Goal: Task Accomplishment & Management: Complete application form

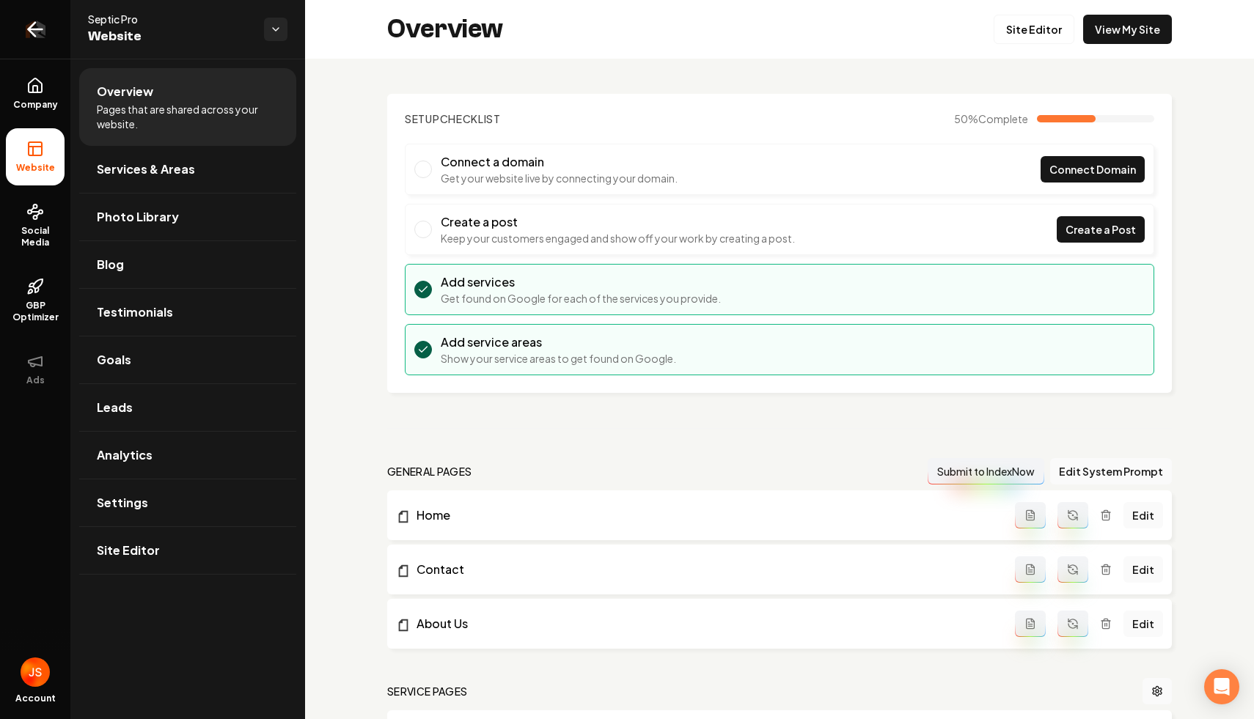
click at [12, 31] on link "Return to dashboard" at bounding box center [35, 29] width 70 height 59
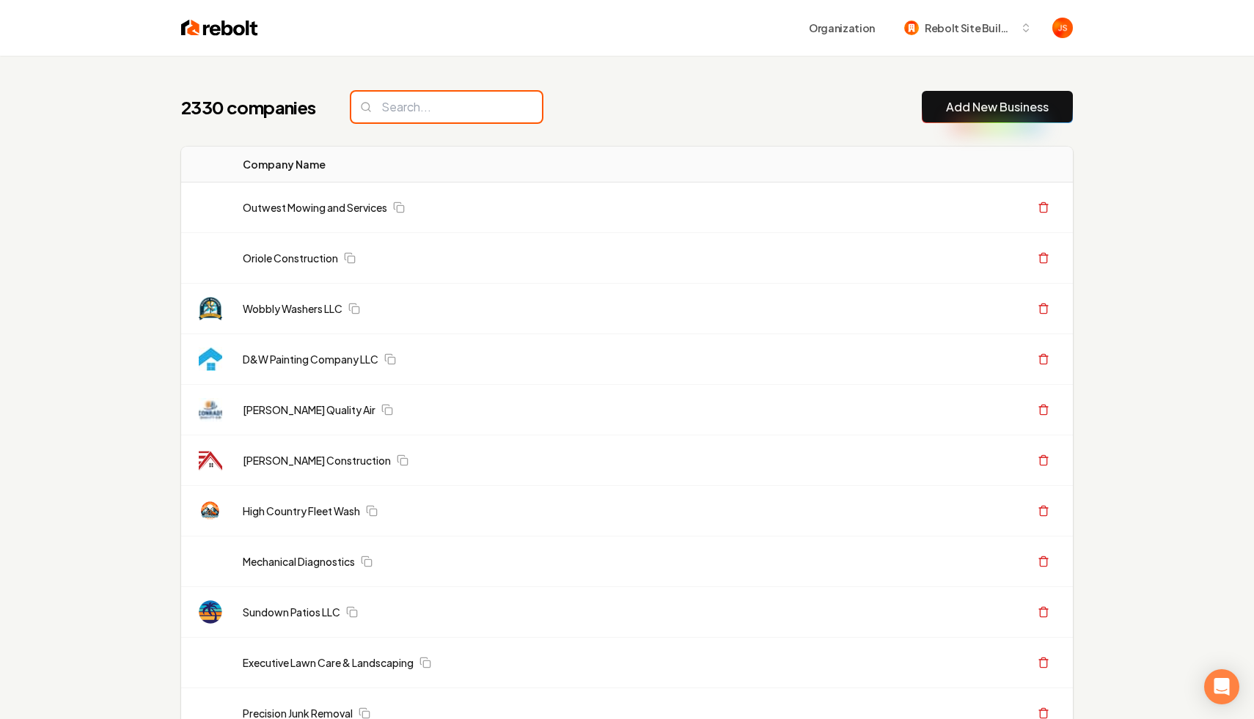
click at [471, 113] on input "search" at bounding box center [446, 107] width 191 height 31
click at [456, 110] on input "search" at bounding box center [446, 107] width 191 height 31
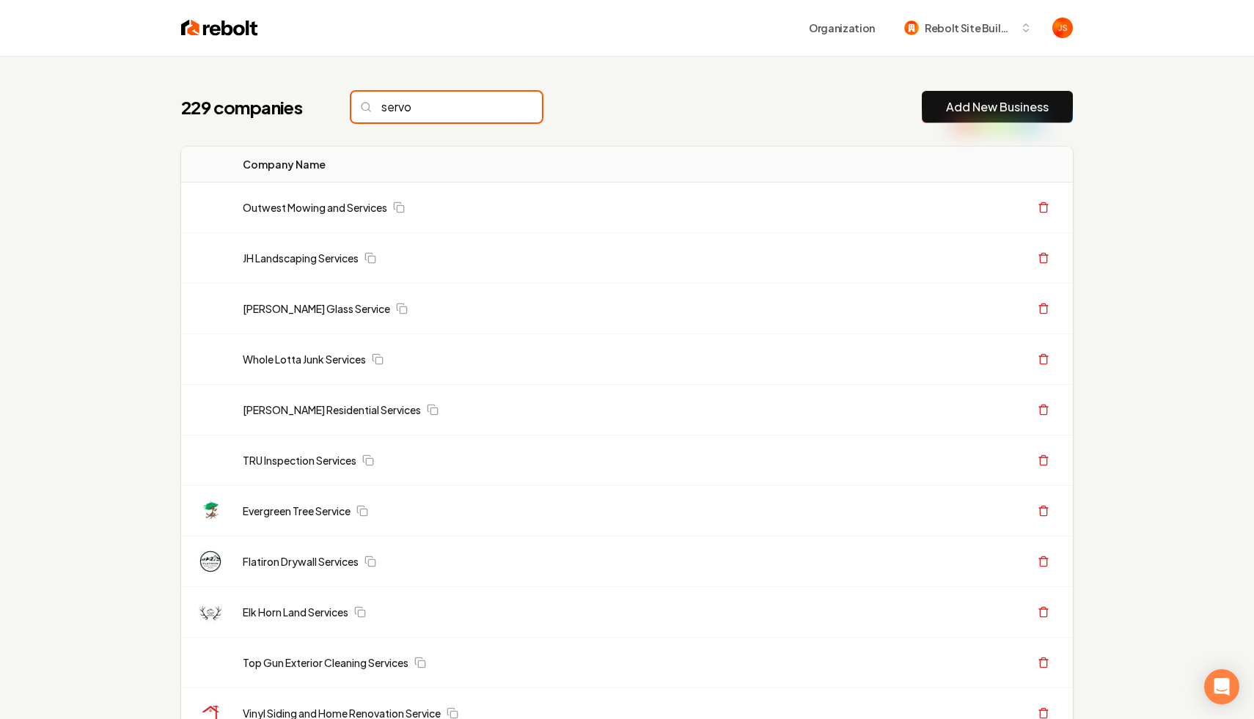
type input "servon"
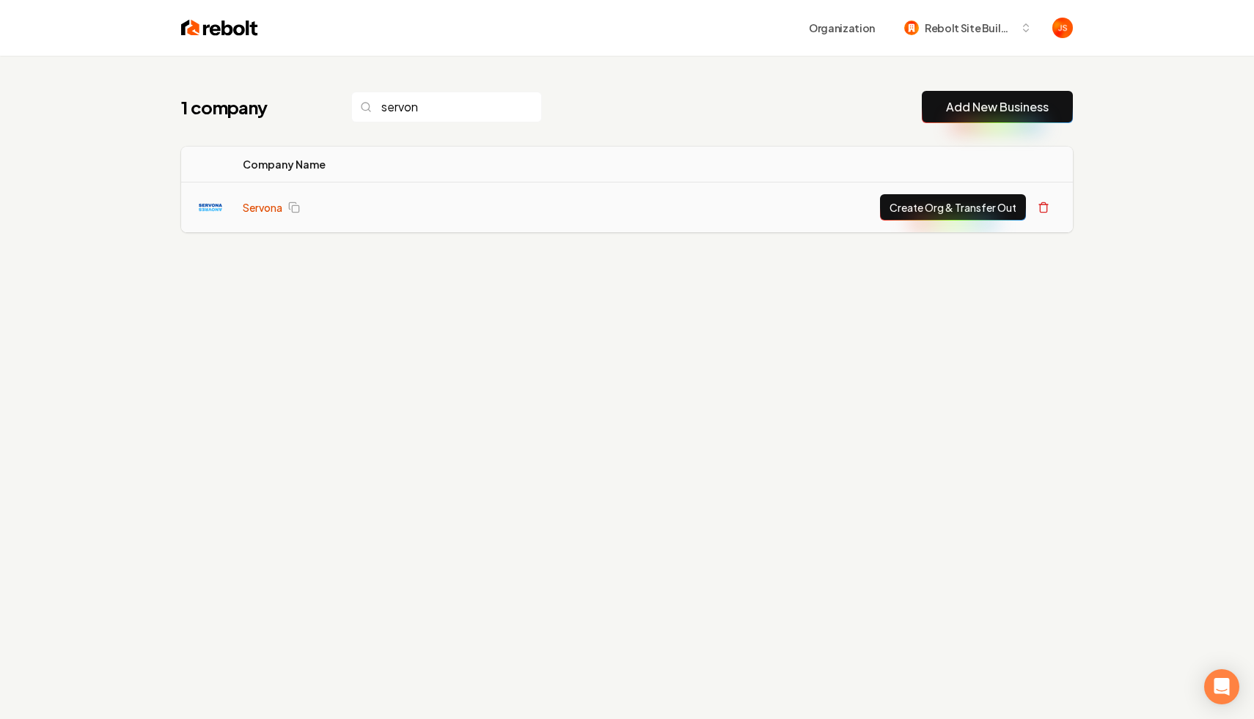
click at [260, 207] on link "Servona" at bounding box center [263, 207] width 40 height 15
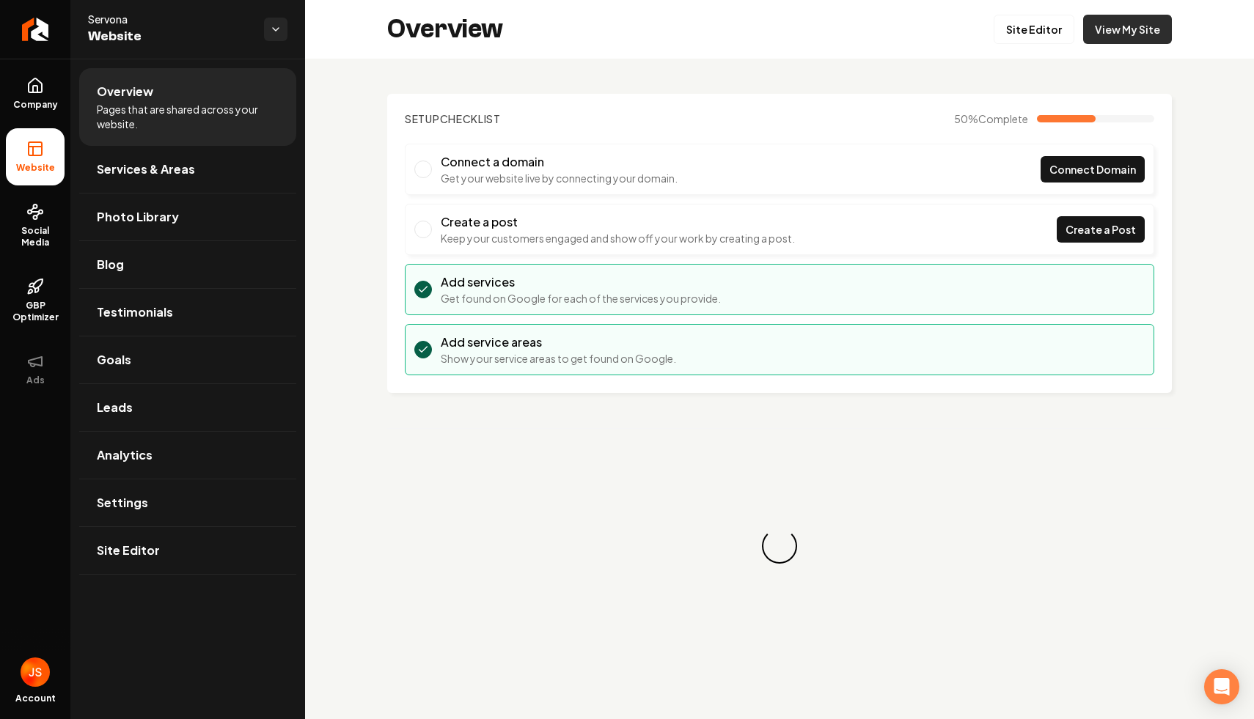
click at [1132, 27] on link "View My Site" at bounding box center [1127, 29] width 89 height 29
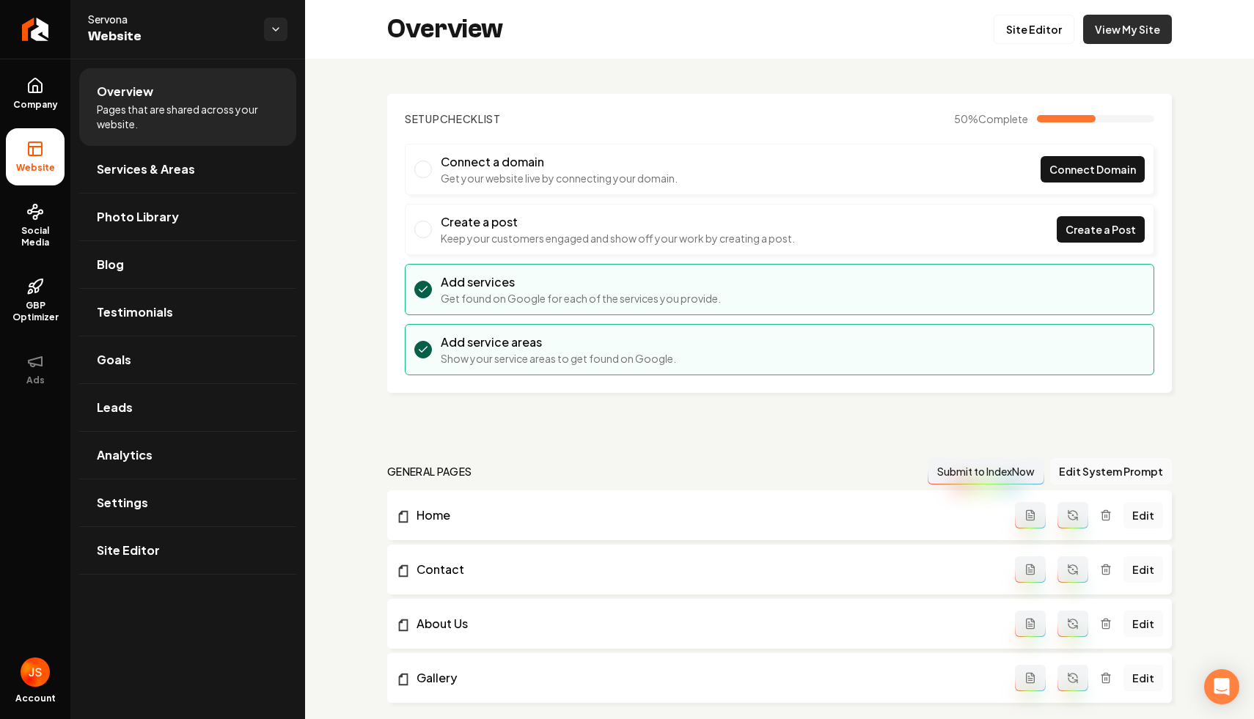
click at [1124, 29] on link "View My Site" at bounding box center [1127, 29] width 89 height 29
click at [34, 35] on img "Return to dashboard" at bounding box center [35, 30] width 21 height 18
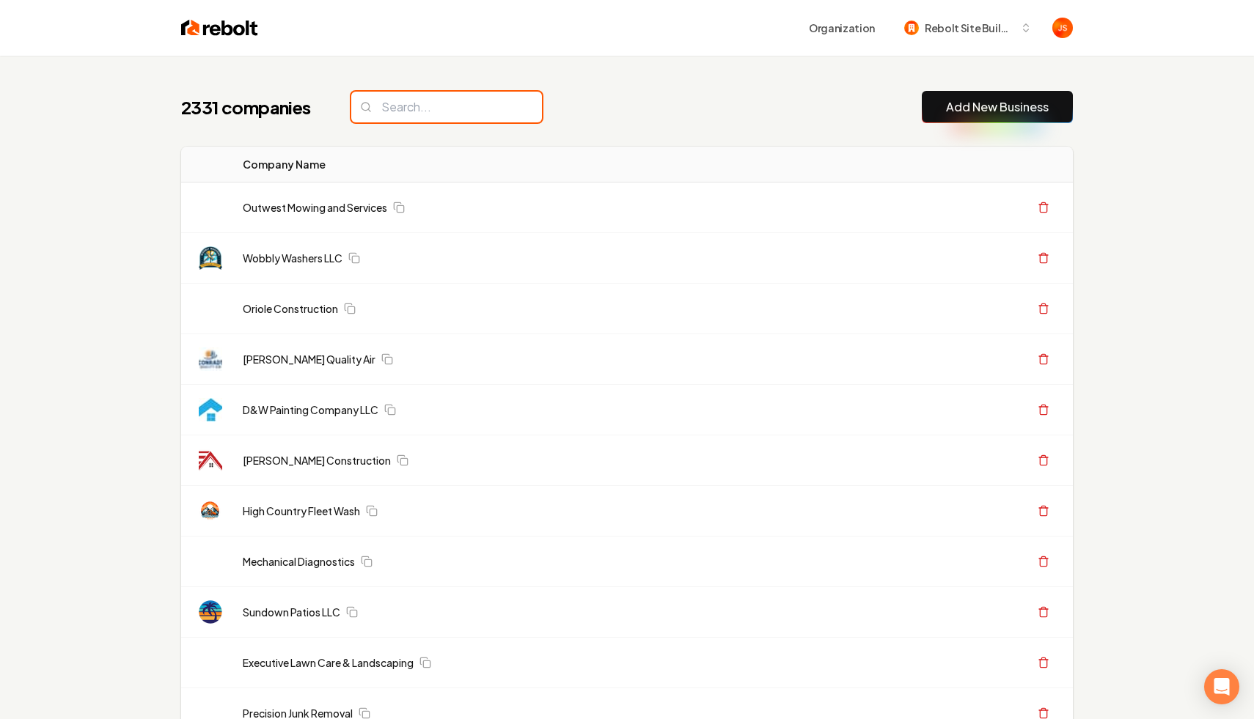
click at [416, 106] on input "search" at bounding box center [446, 107] width 191 height 31
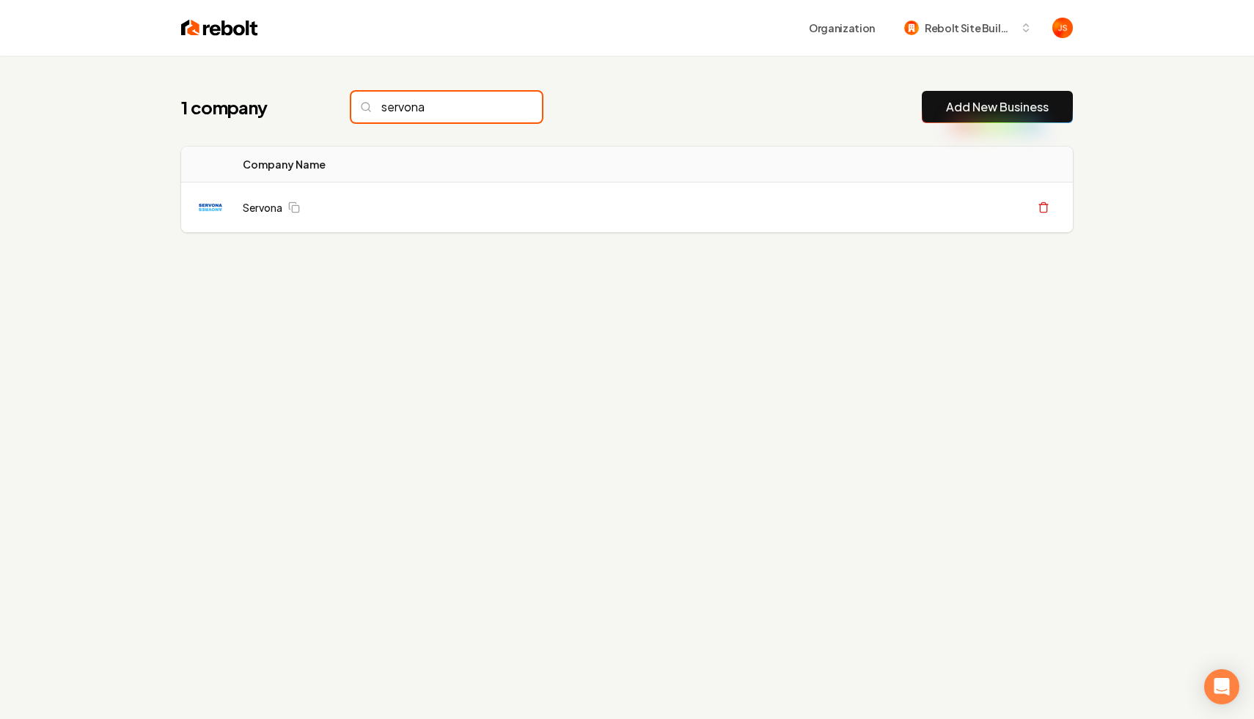
type input "servona"
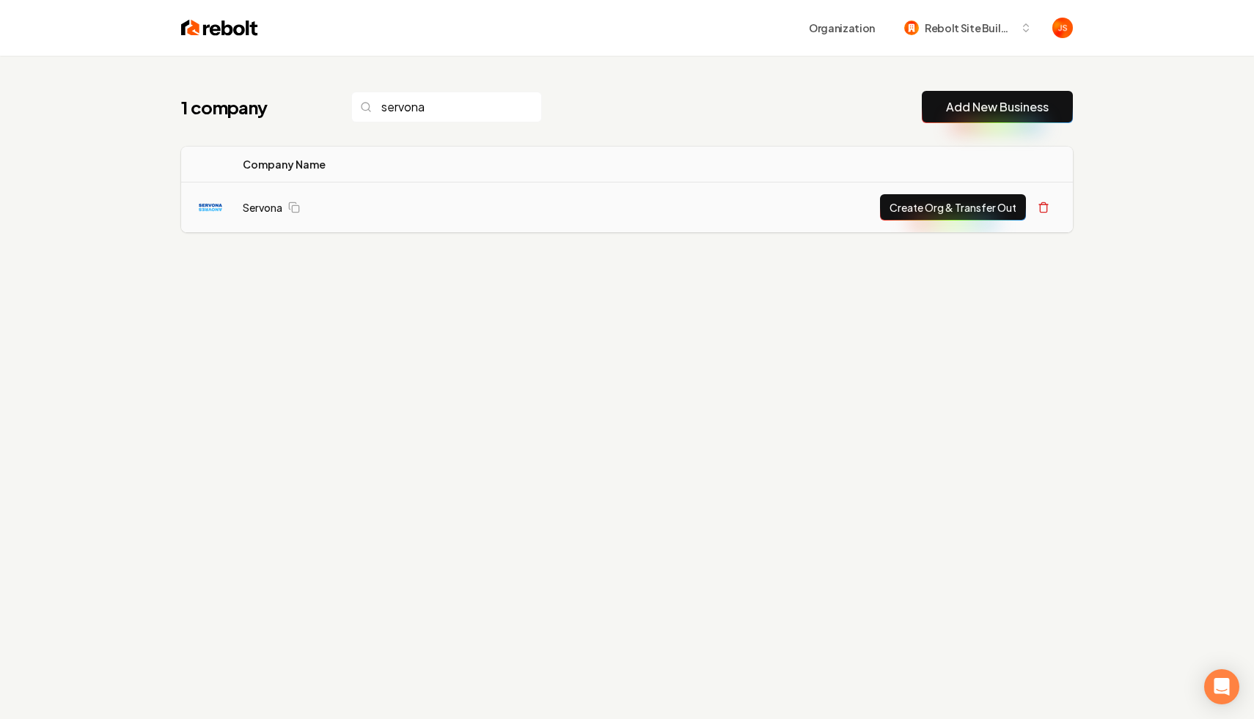
click at [965, 208] on button "Create Org & Transfer Out" at bounding box center [953, 207] width 146 height 26
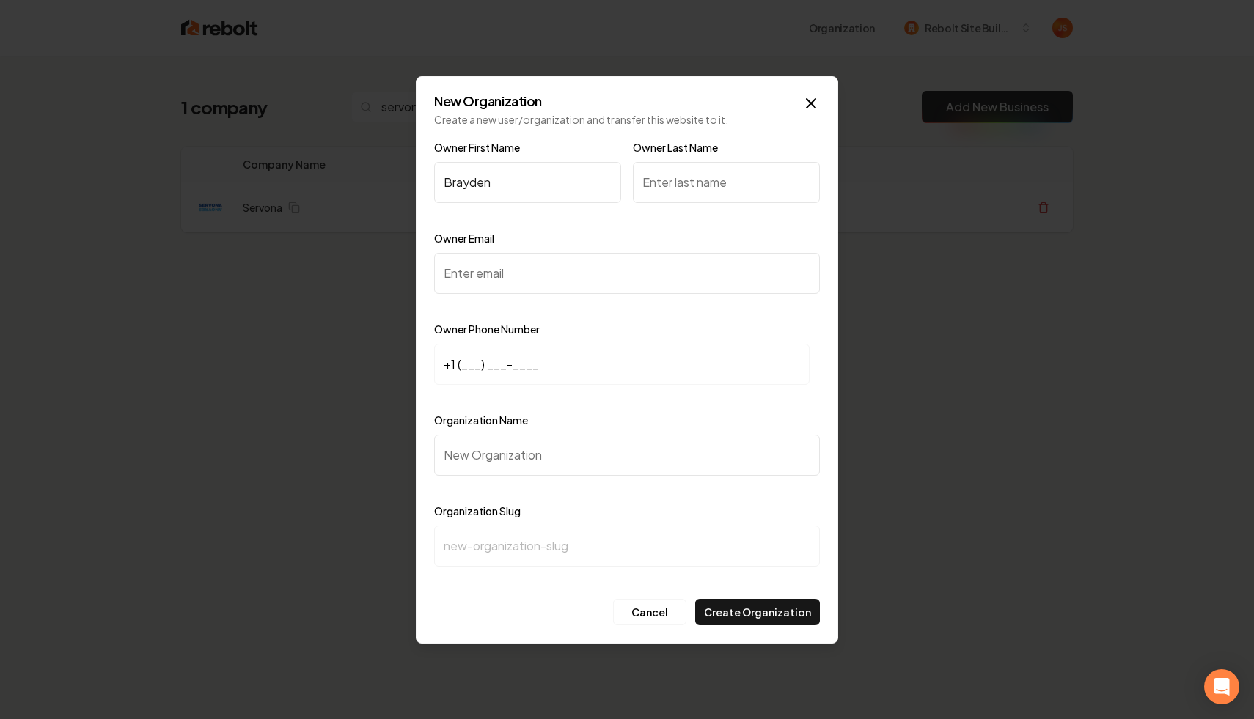
type input "Brayden"
click at [644, 171] on input "Owner Last Name" at bounding box center [726, 182] width 187 height 41
type input "Robideux"
click at [548, 281] on input "Owner Email" at bounding box center [627, 273] width 386 height 41
paste input "servonaservices@gmail.com"
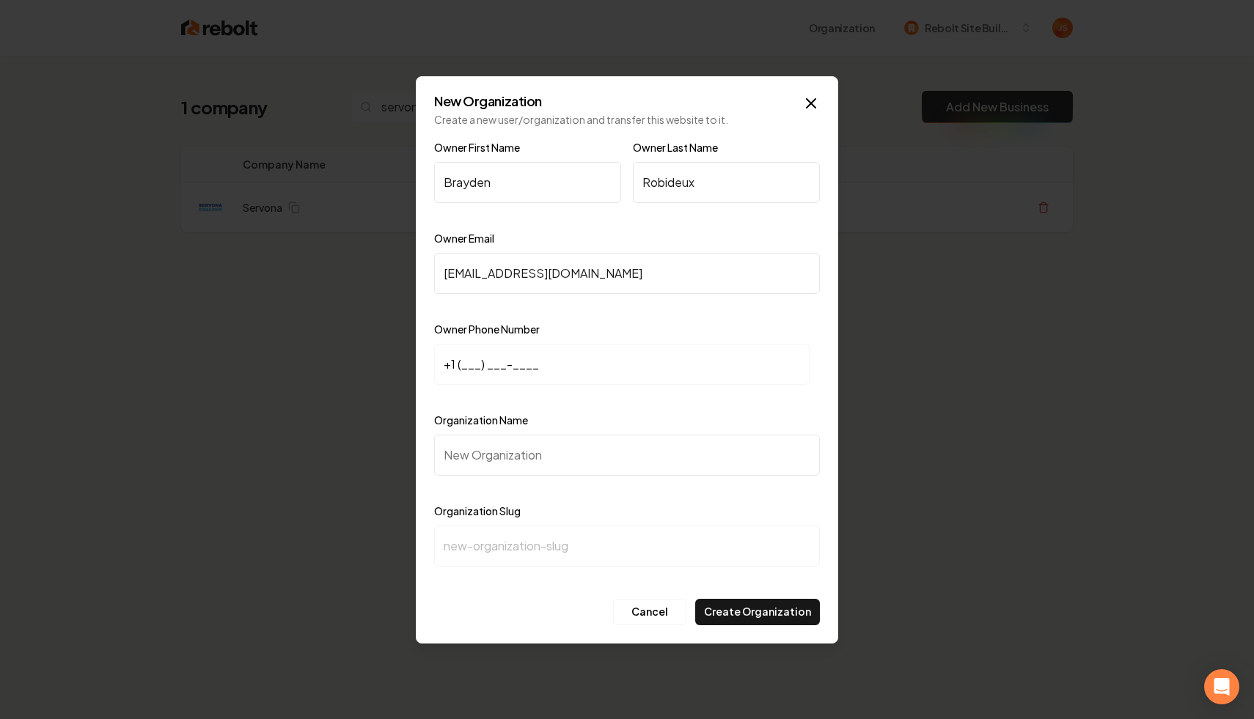
type input "servonaservices@gmail.com"
click at [467, 366] on input "+1 (___) ___-____" at bounding box center [621, 364] width 375 height 41
paste input "509) 822-9286"
type input "+1 (509) 822-9286"
click at [495, 460] on input "Organization Name" at bounding box center [627, 455] width 386 height 41
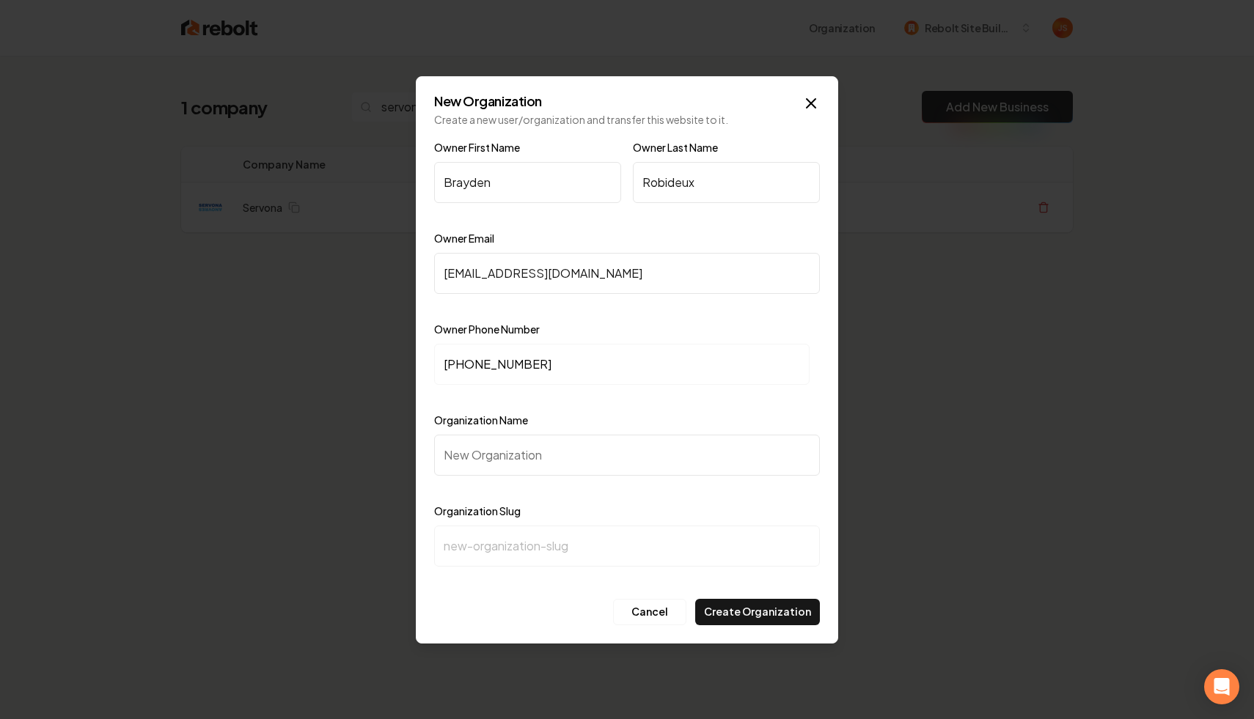
type input "S"
type input "s"
type input "Se"
type input "se"
type input "Ser"
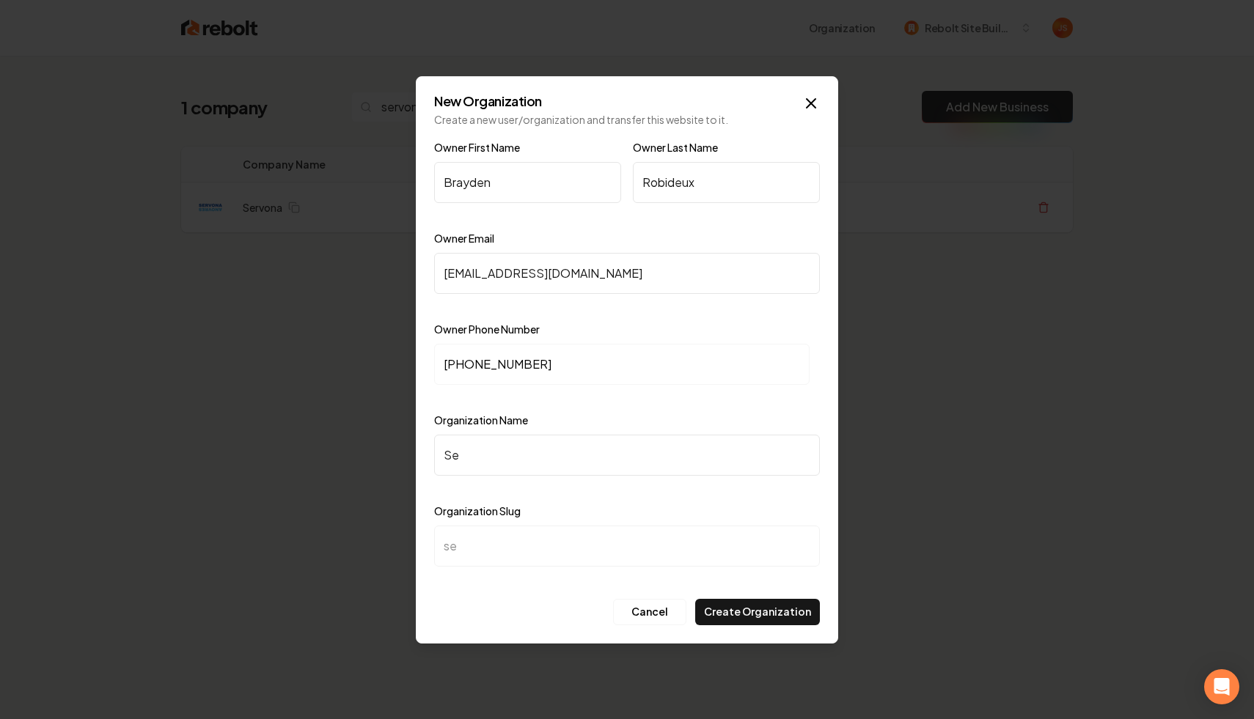
type input "ser"
type input "Serv"
type input "serv"
type input "Servo"
type input "servo"
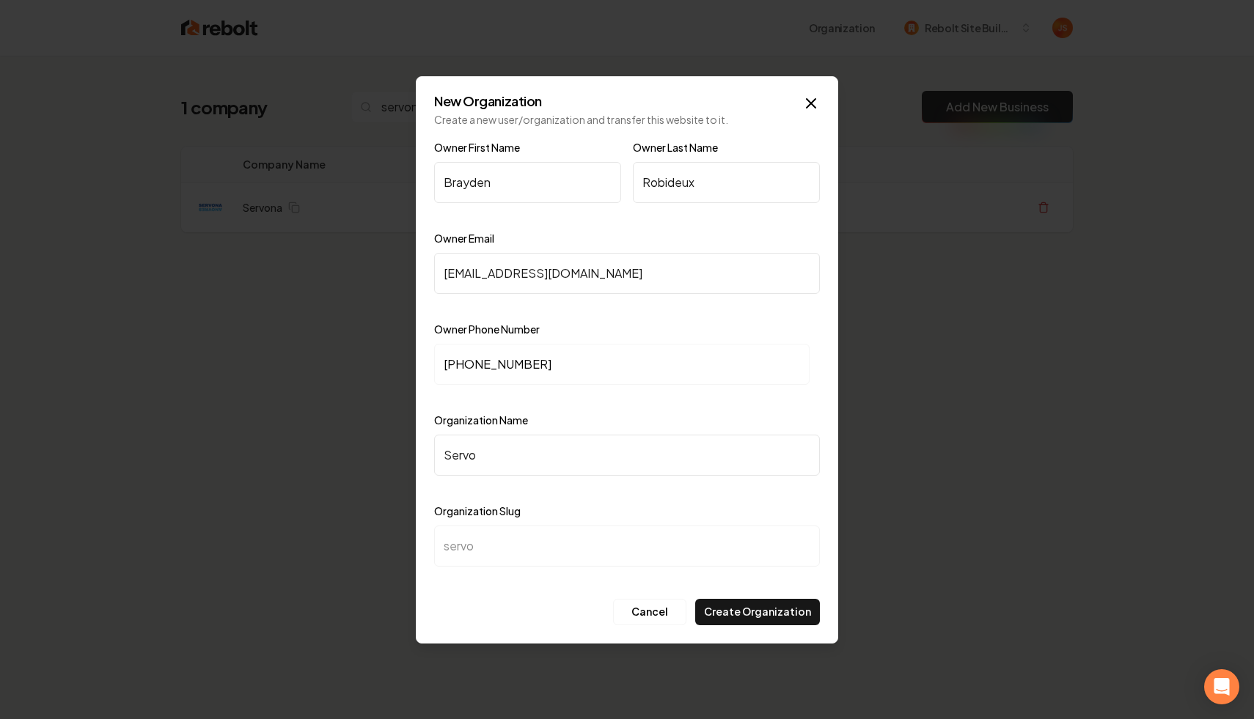
type input "Servon"
type input "servon"
type input "Servona"
type input "servona"
type input "Servona"
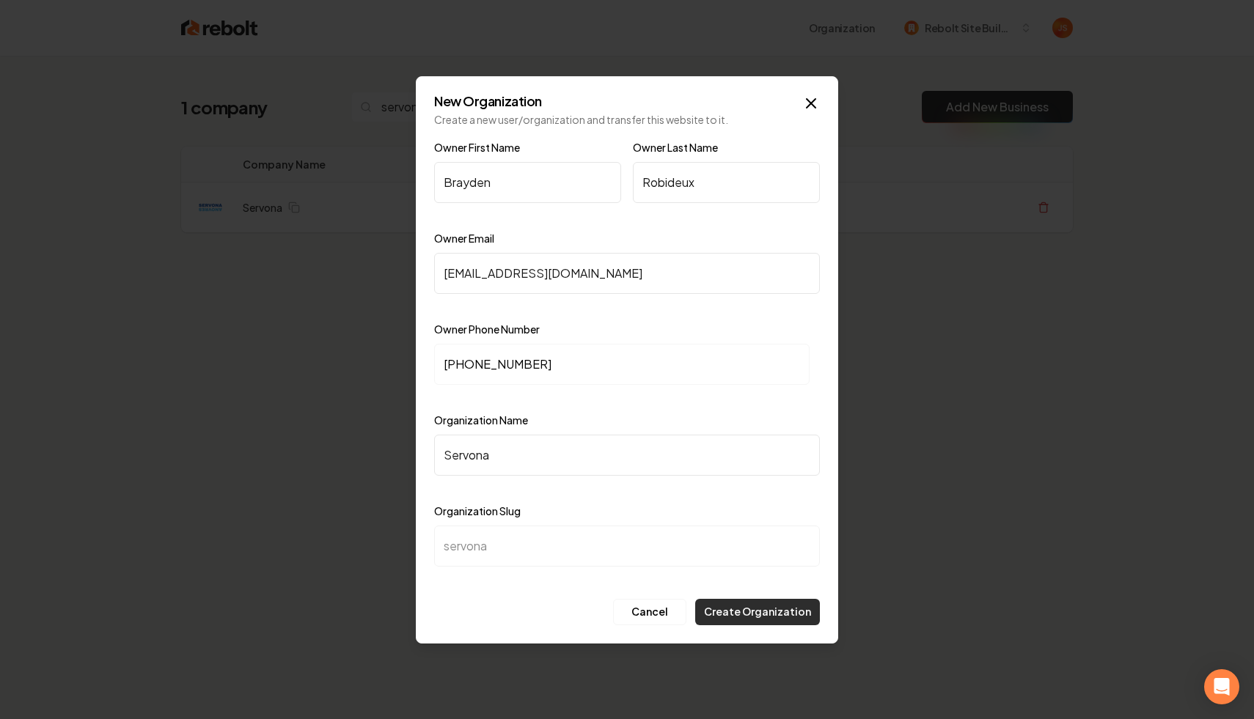
click at [751, 615] on button "Create Organization" at bounding box center [757, 612] width 125 height 26
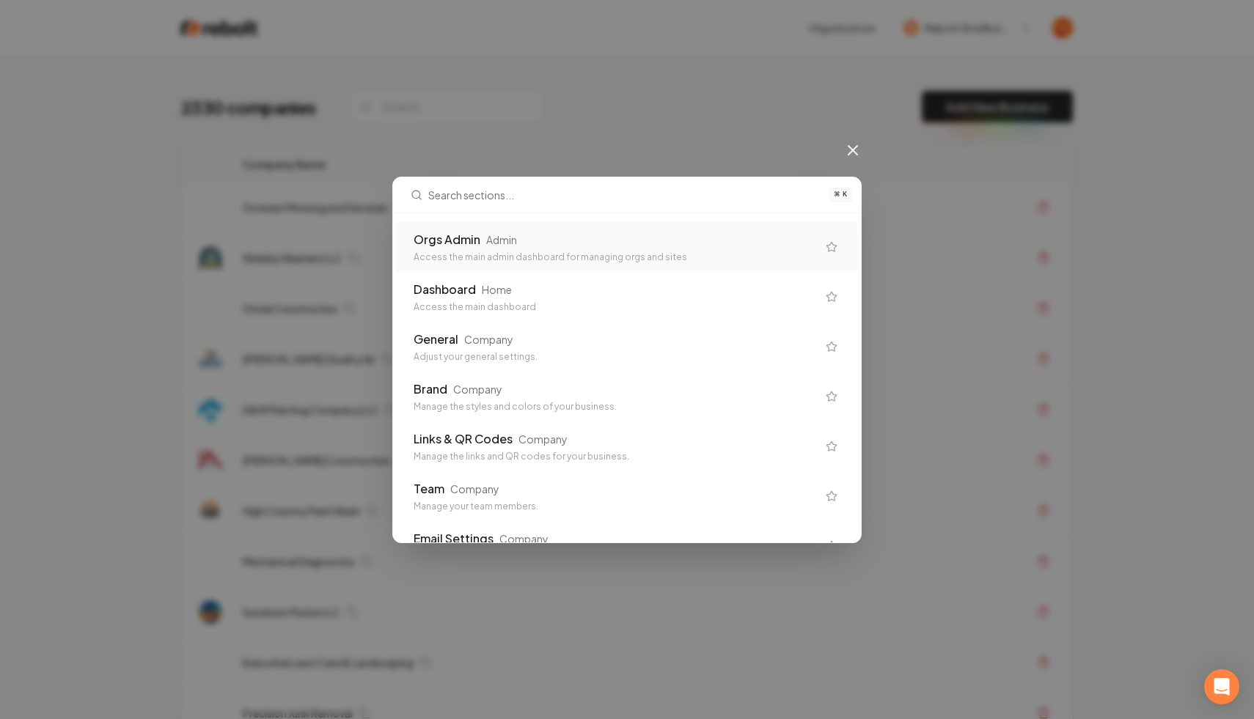
click at [506, 238] on div "Admin" at bounding box center [501, 239] width 31 height 15
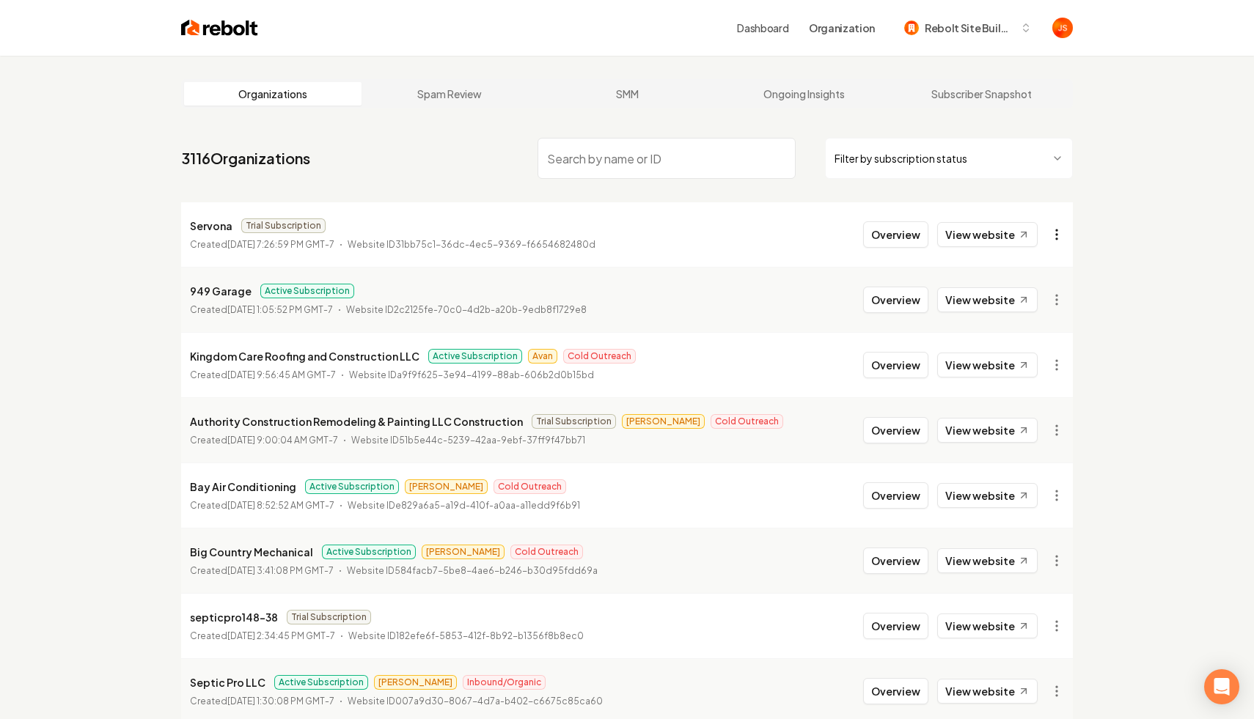
click at [1058, 235] on html "Dashboard Organization Rebolt Site Builder Organizations Spam Review SMM Ongoin…" at bounding box center [627, 359] width 1254 height 719
click at [1020, 290] on div "Get Payment Link" at bounding box center [1020, 290] width 93 height 23
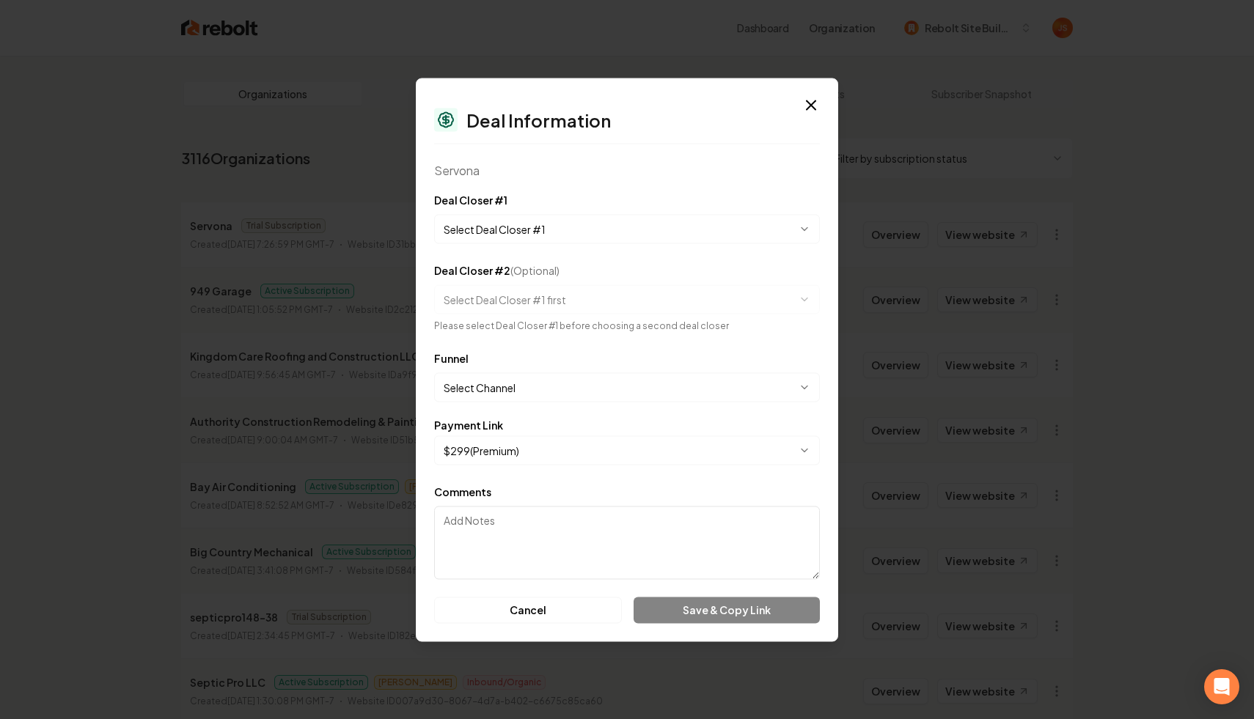
click at [597, 239] on button "Select Deal Closer #1" at bounding box center [627, 228] width 386 height 29
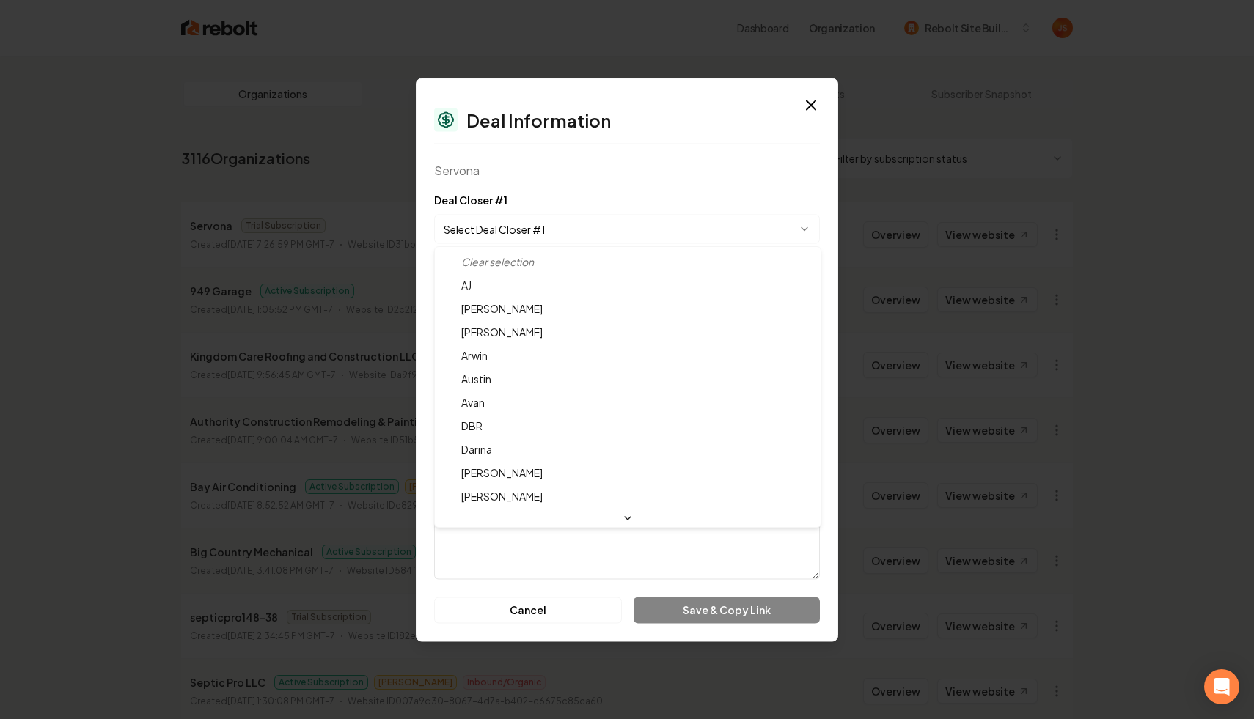
click at [597, 239] on body "Dashboard Organization Rebolt Site Builder Organizations Spam Review SMM Ongoin…" at bounding box center [627, 359] width 1254 height 719
select select "**********"
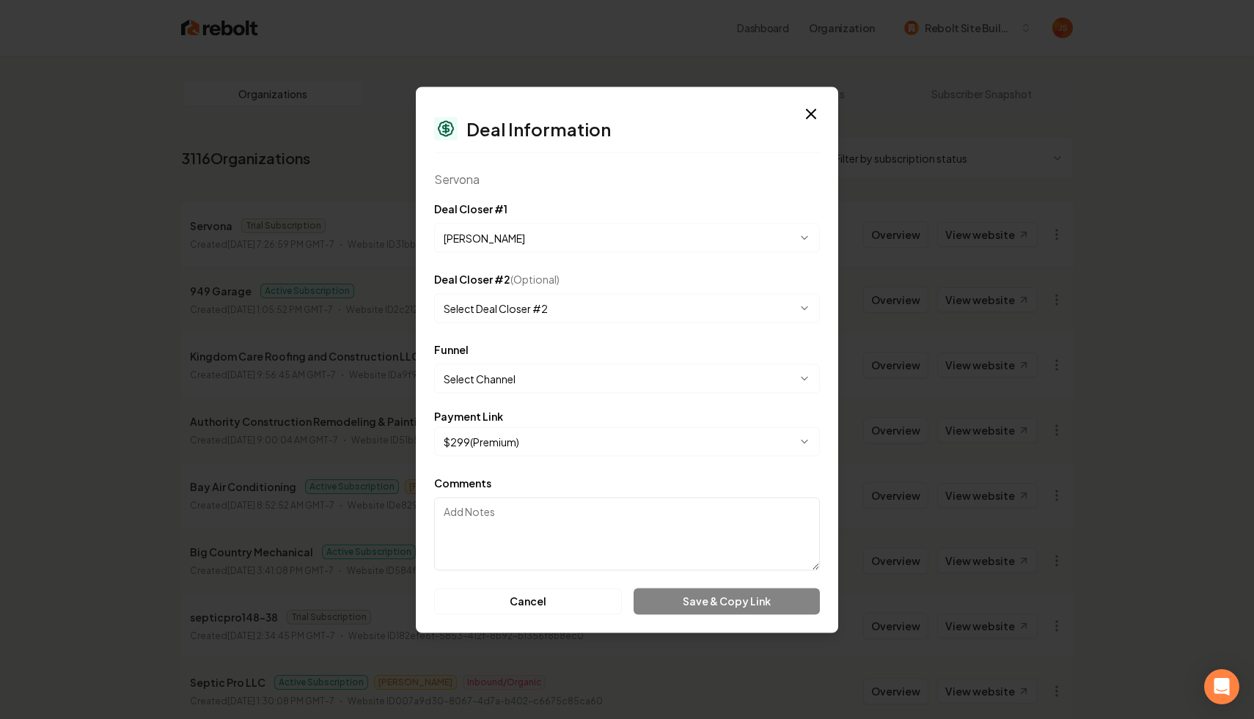
click at [676, 594] on div "Cancel Save & Copy Link" at bounding box center [627, 601] width 386 height 26
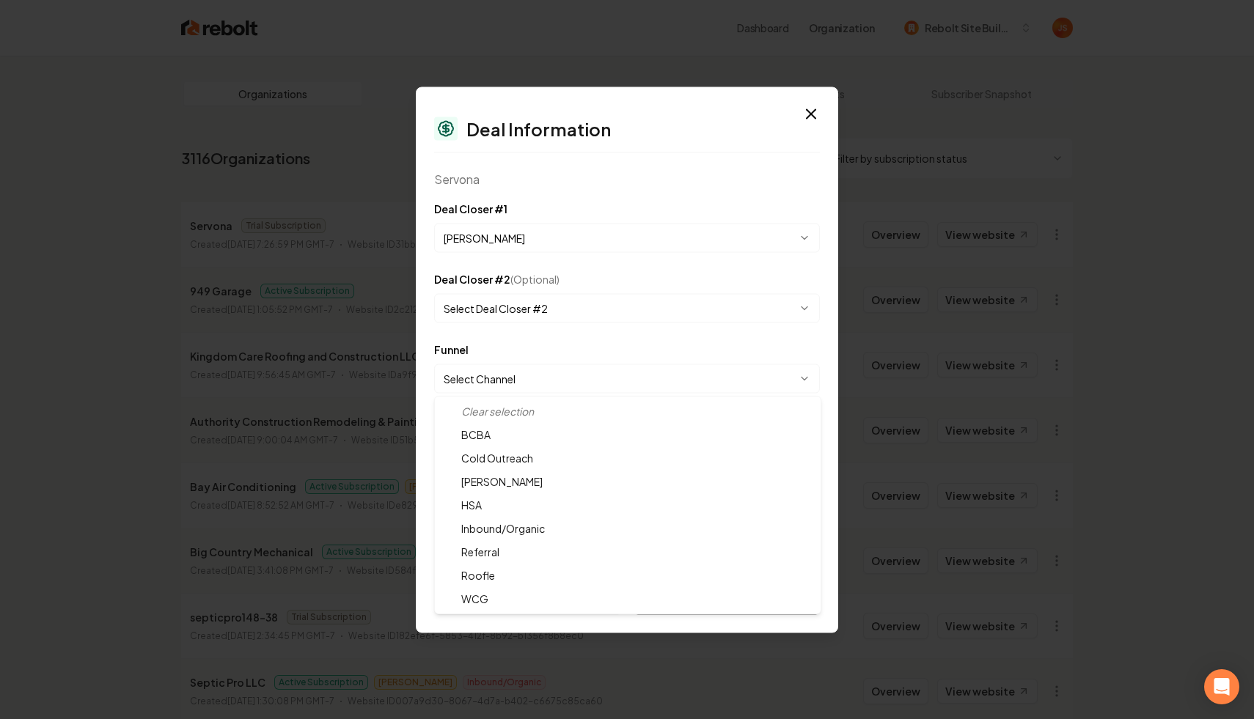
click at [584, 382] on body "Dashboard Organization Rebolt Site Builder Organizations Spam Review SMM Ongoin…" at bounding box center [627, 359] width 1254 height 719
select select "**********"
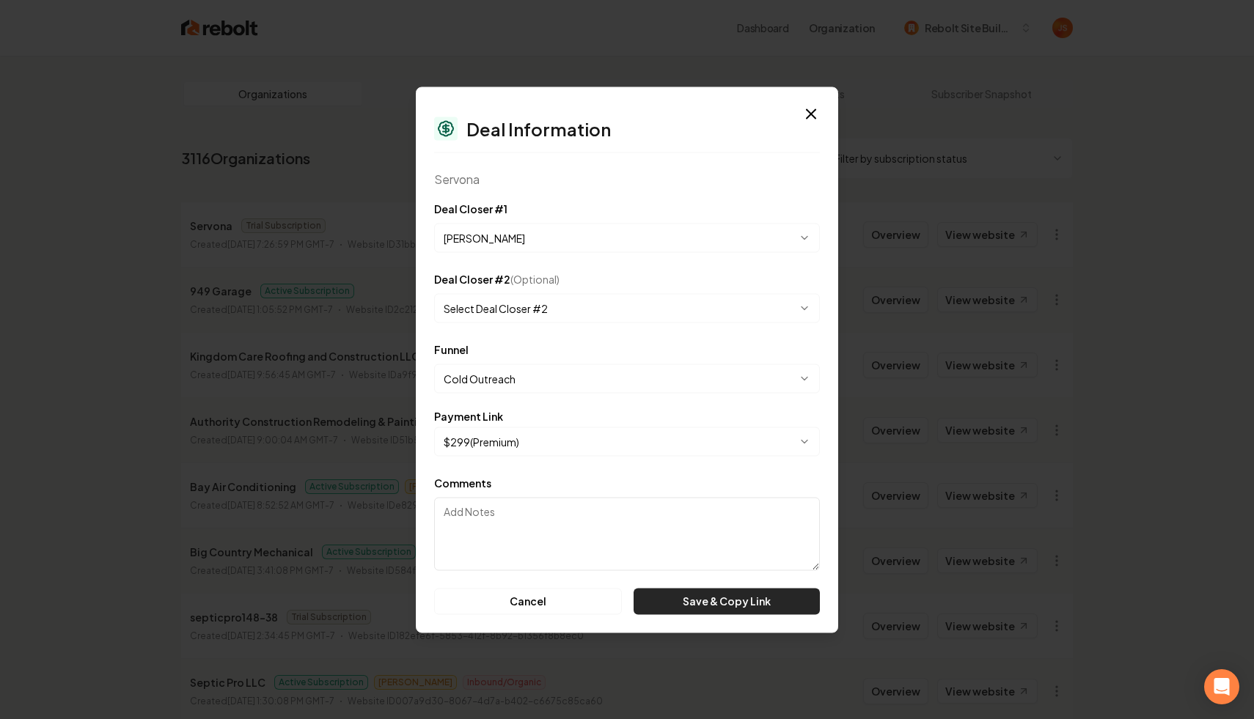
click at [766, 595] on button "Save & Copy Link" at bounding box center [726, 601] width 186 height 26
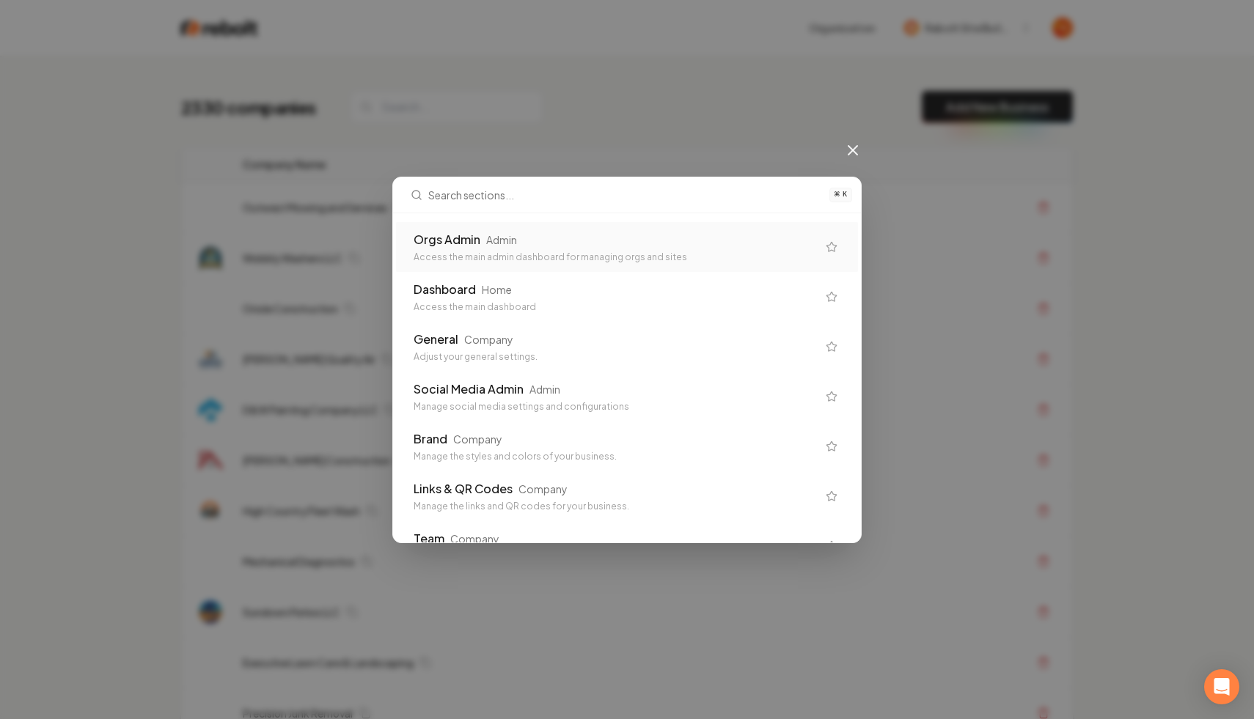
click at [542, 236] on div "Orgs Admin Admin" at bounding box center [614, 240] width 403 height 18
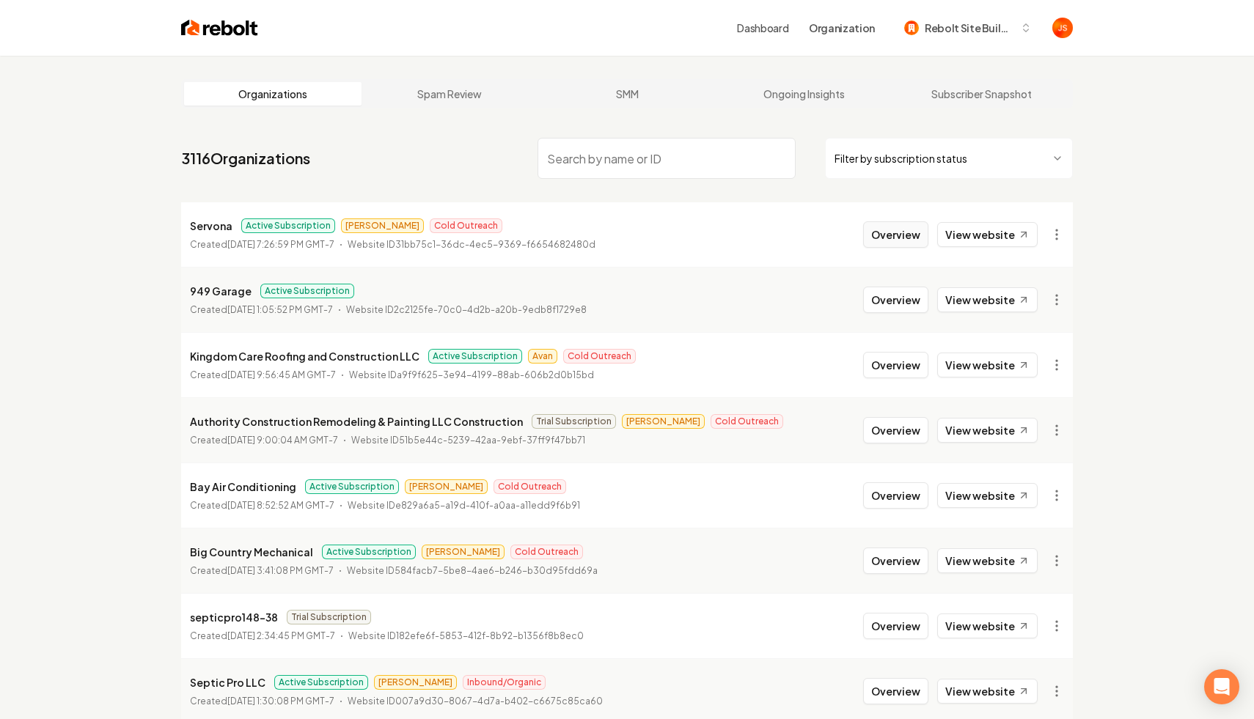
click at [914, 238] on button "Overview" at bounding box center [895, 234] width 65 height 26
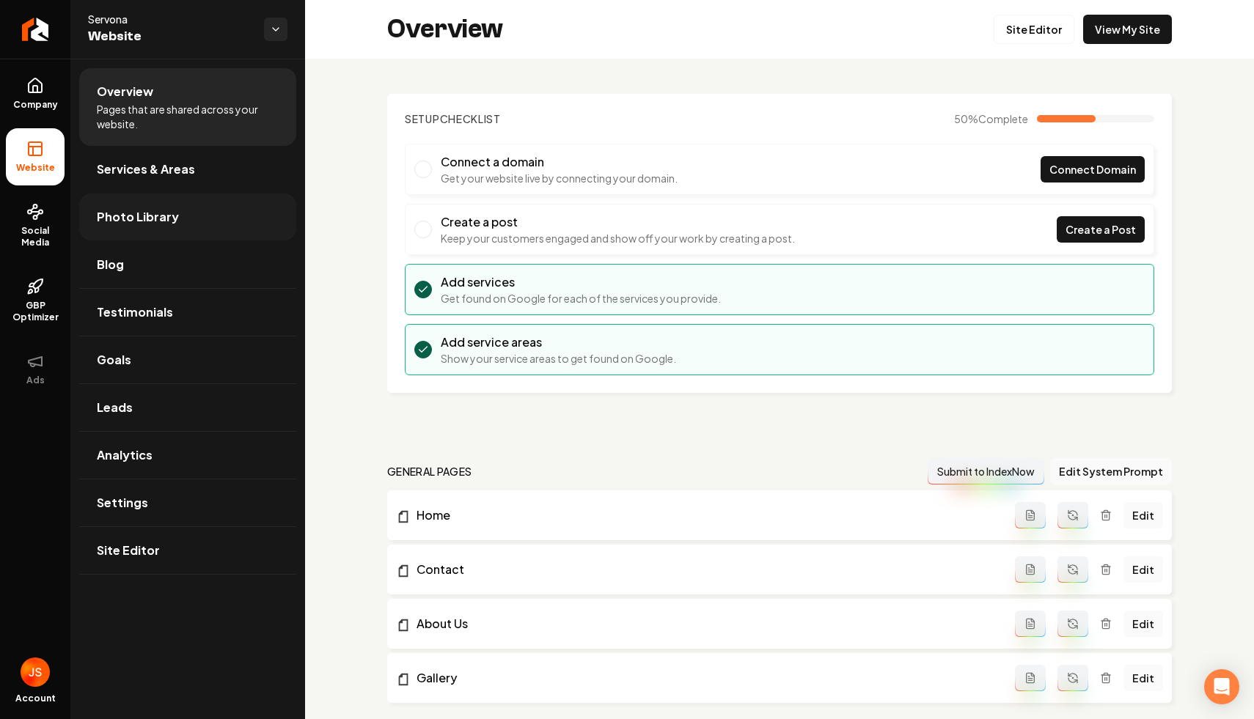
click at [133, 210] on span "Photo Library" at bounding box center [138, 217] width 82 height 18
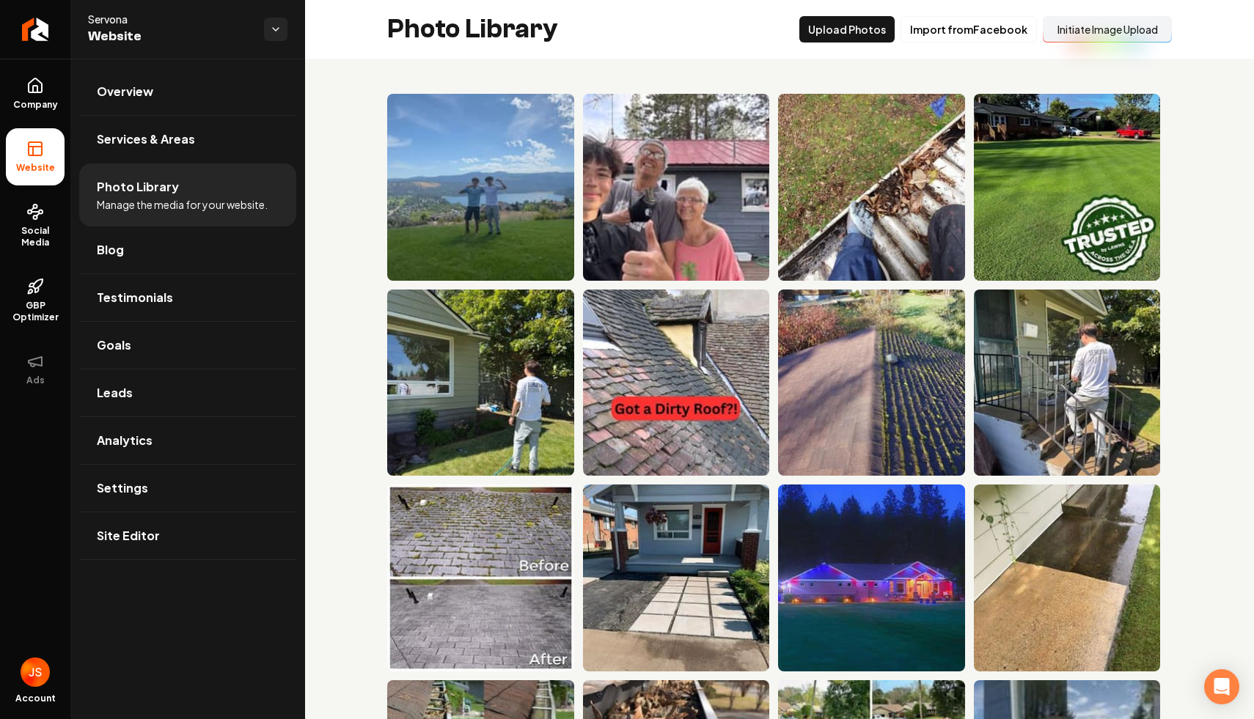
click at [1105, 40] on button "Initiate Image Upload" at bounding box center [1106, 29] width 129 height 26
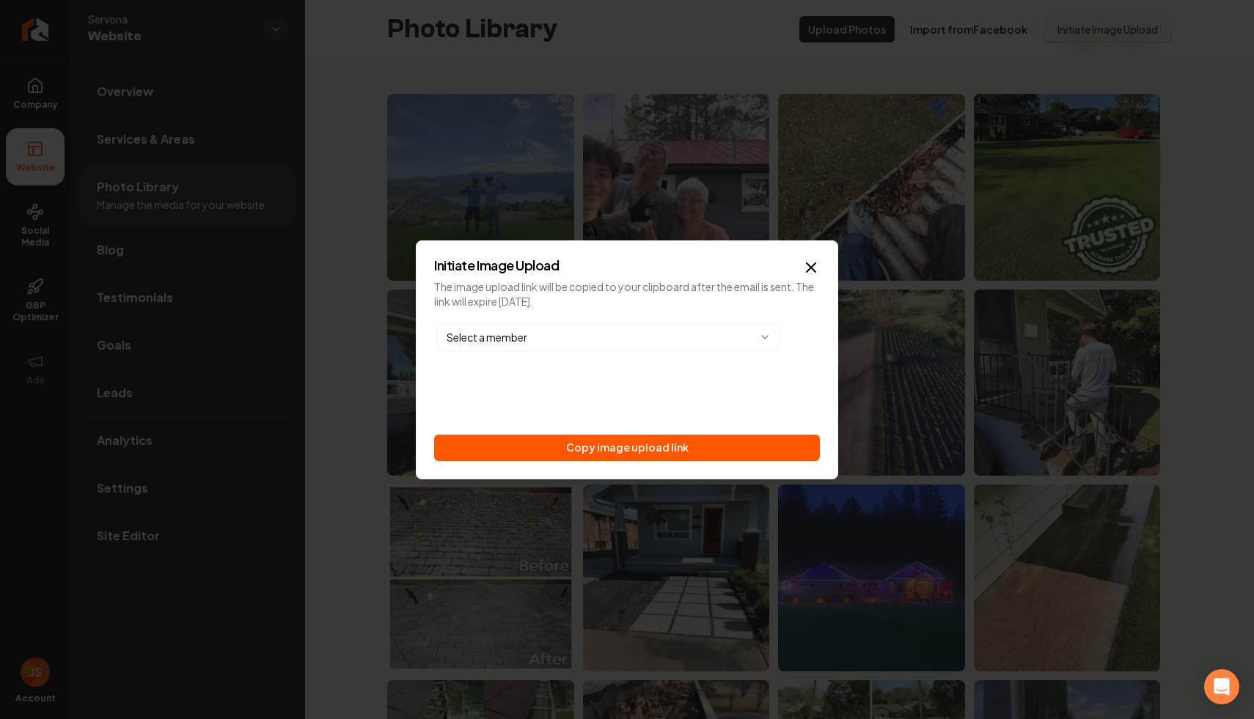
click at [801, 468] on div "Initiate Image Upload The image upload link will be copied to your clipboard af…" at bounding box center [627, 359] width 422 height 239
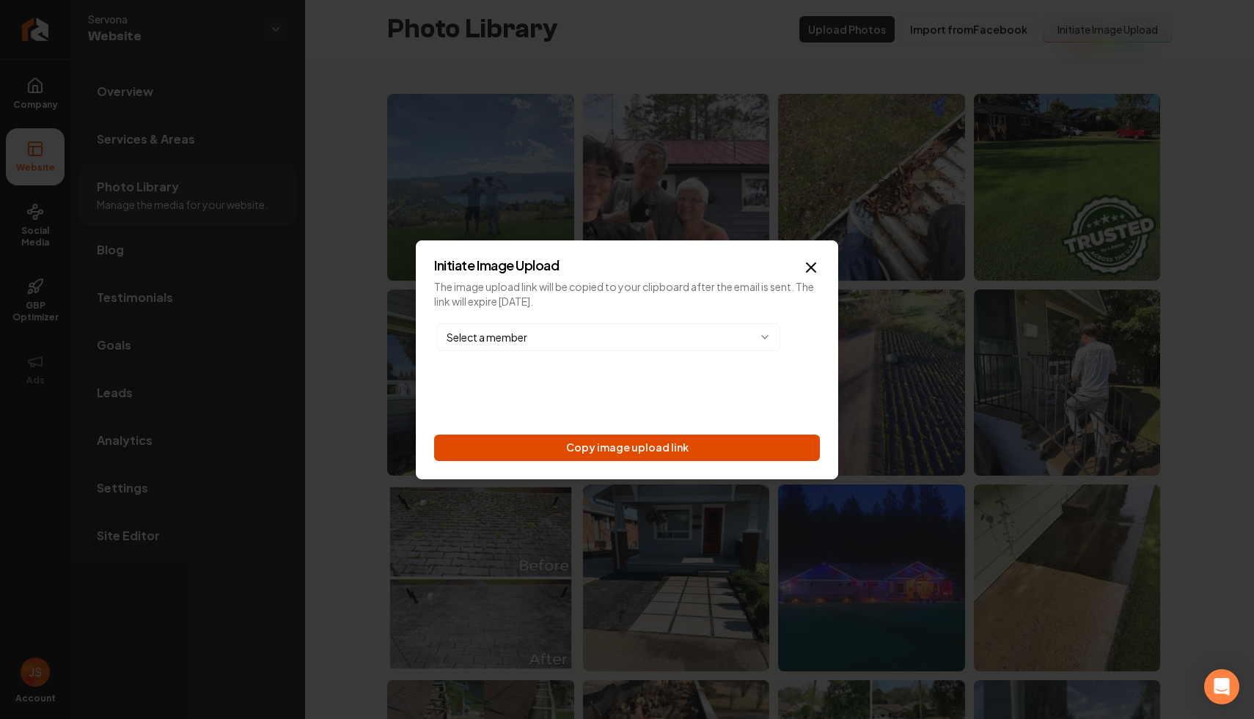
click at [773, 446] on button "Copy image upload link" at bounding box center [627, 448] width 386 height 26
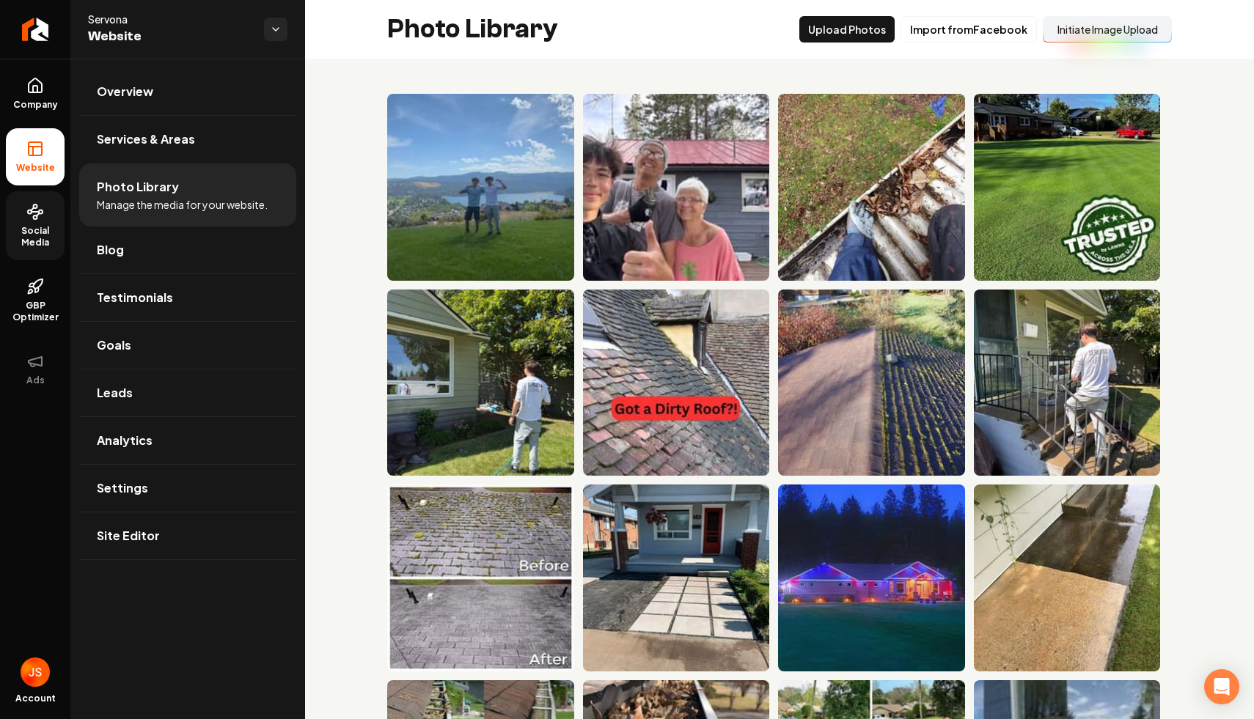
click at [29, 214] on circle at bounding box center [30, 212] width 4 height 4
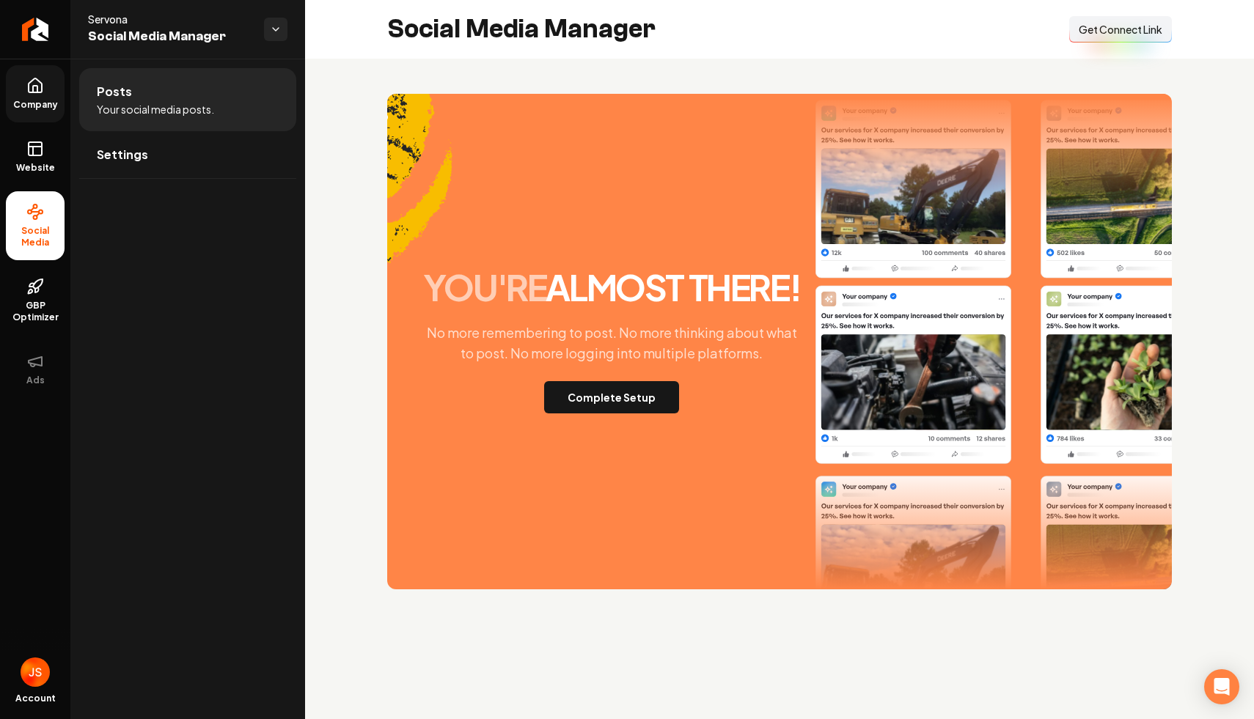
click at [15, 93] on link "Company" at bounding box center [35, 93] width 59 height 57
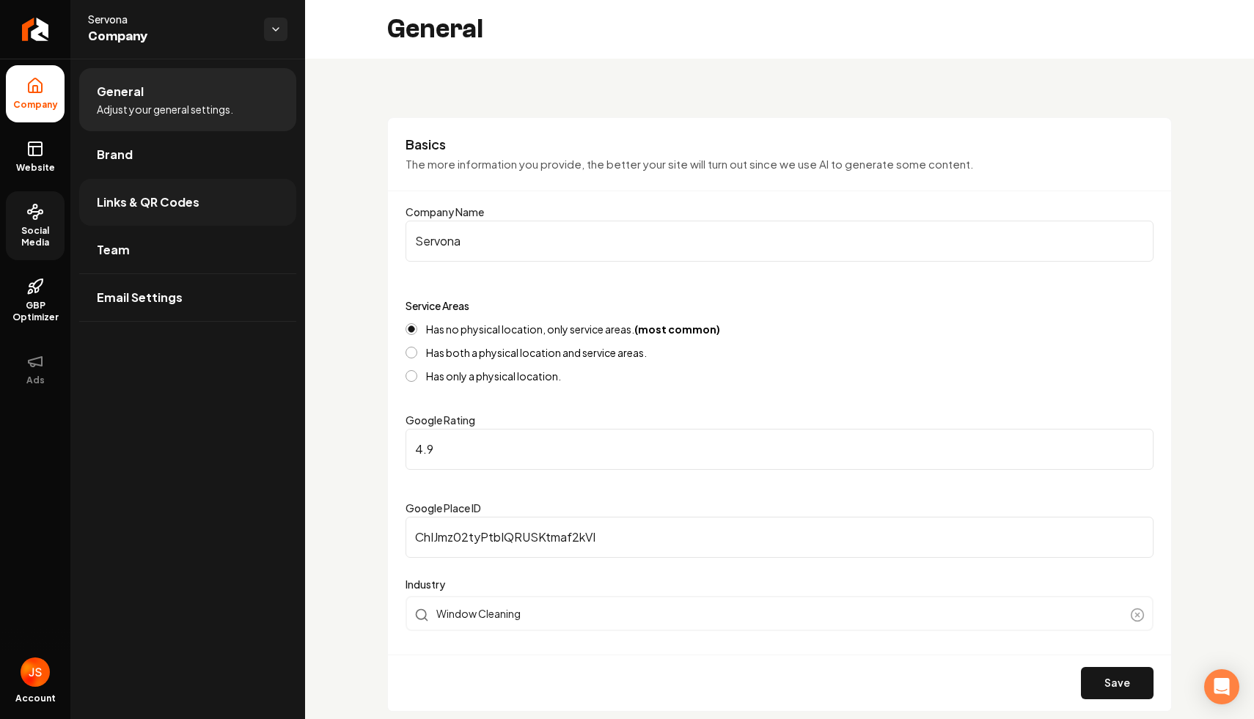
click at [240, 211] on link "Links & QR Codes" at bounding box center [187, 202] width 217 height 47
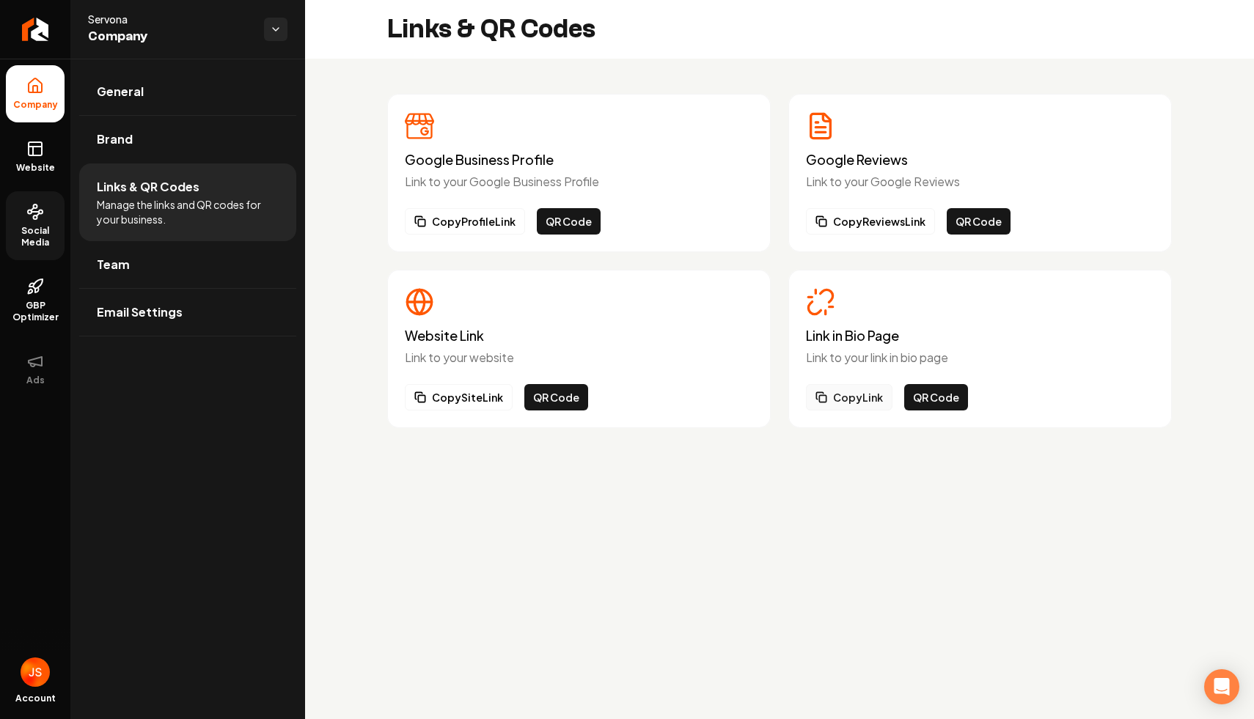
click at [858, 397] on button "Copy Link" at bounding box center [849, 397] width 87 height 26
drag, startPoint x: 48, startPoint y: 147, endPoint x: 74, endPoint y: 147, distance: 26.4
click at [48, 147] on link "Website" at bounding box center [35, 156] width 59 height 57
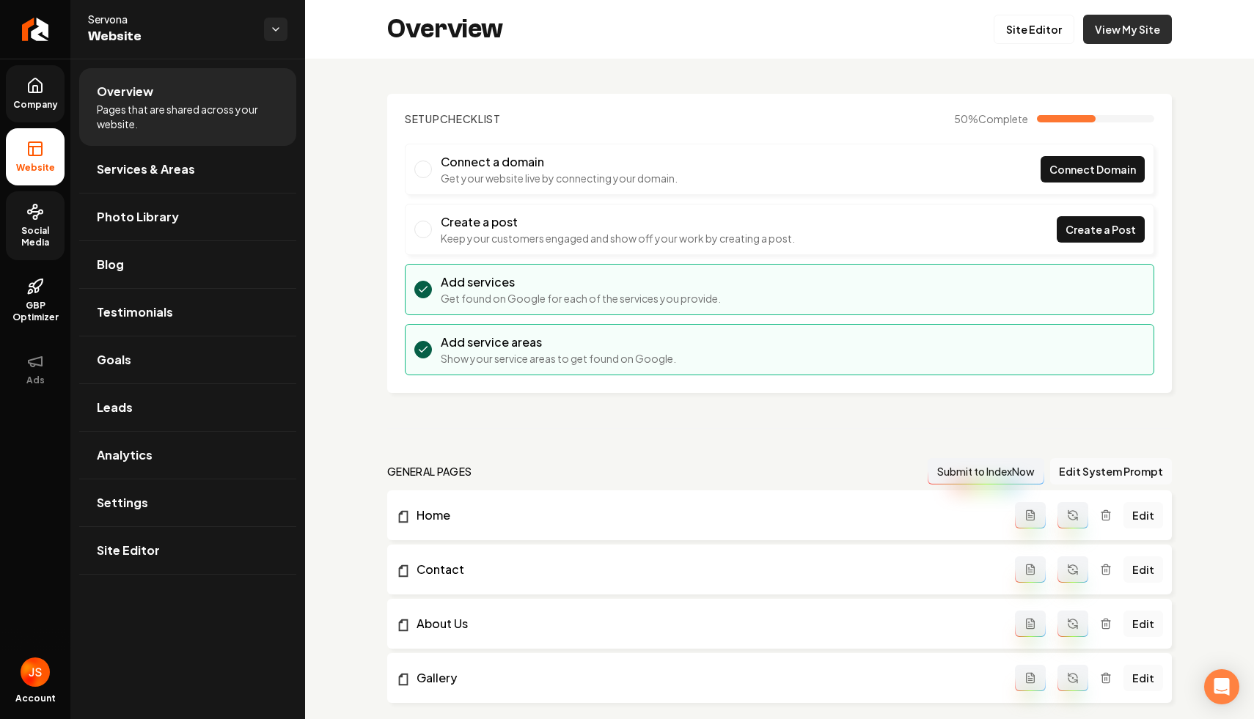
click at [1127, 35] on link "View My Site" at bounding box center [1127, 29] width 89 height 29
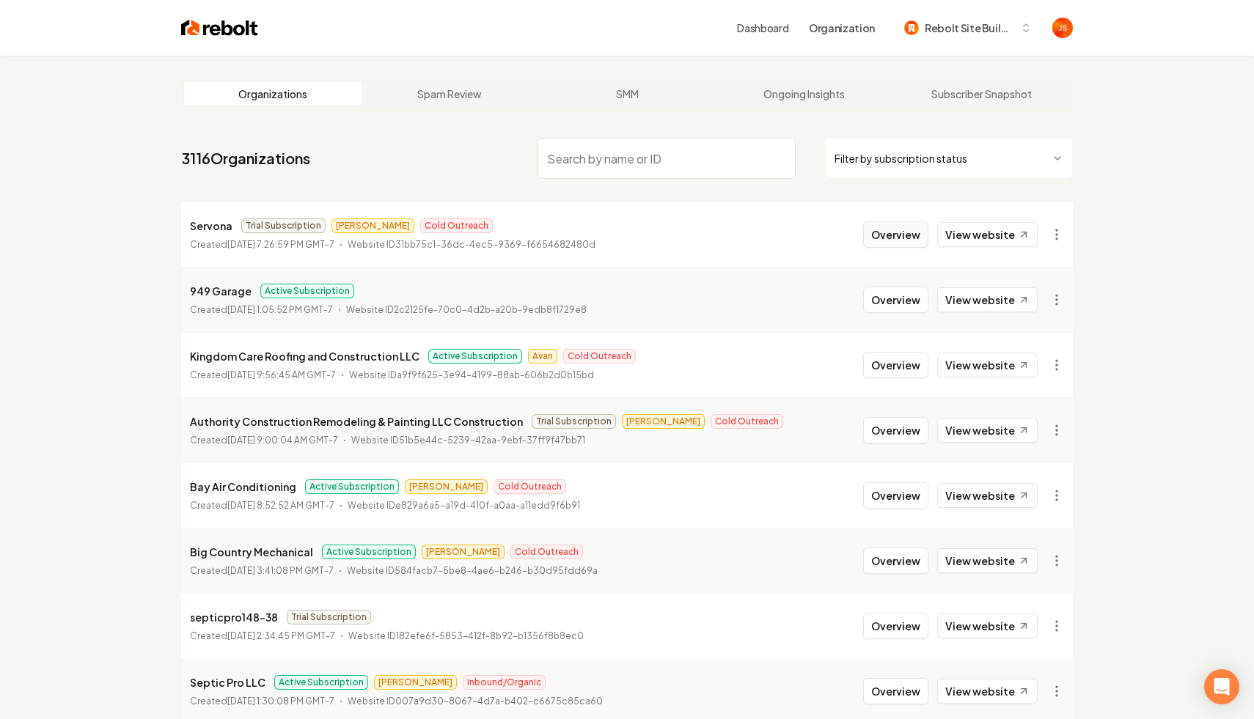
click at [928, 229] on button "Overview" at bounding box center [895, 234] width 65 height 26
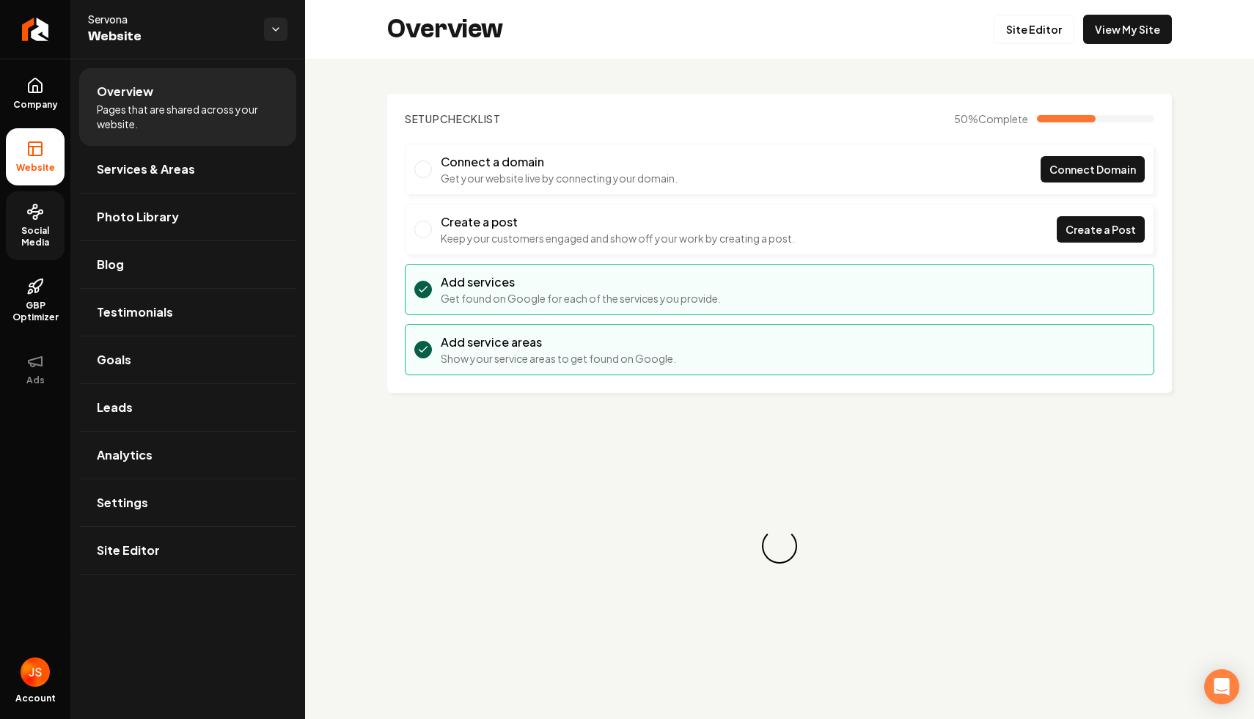
click at [23, 223] on link "Social Media" at bounding box center [35, 225] width 59 height 69
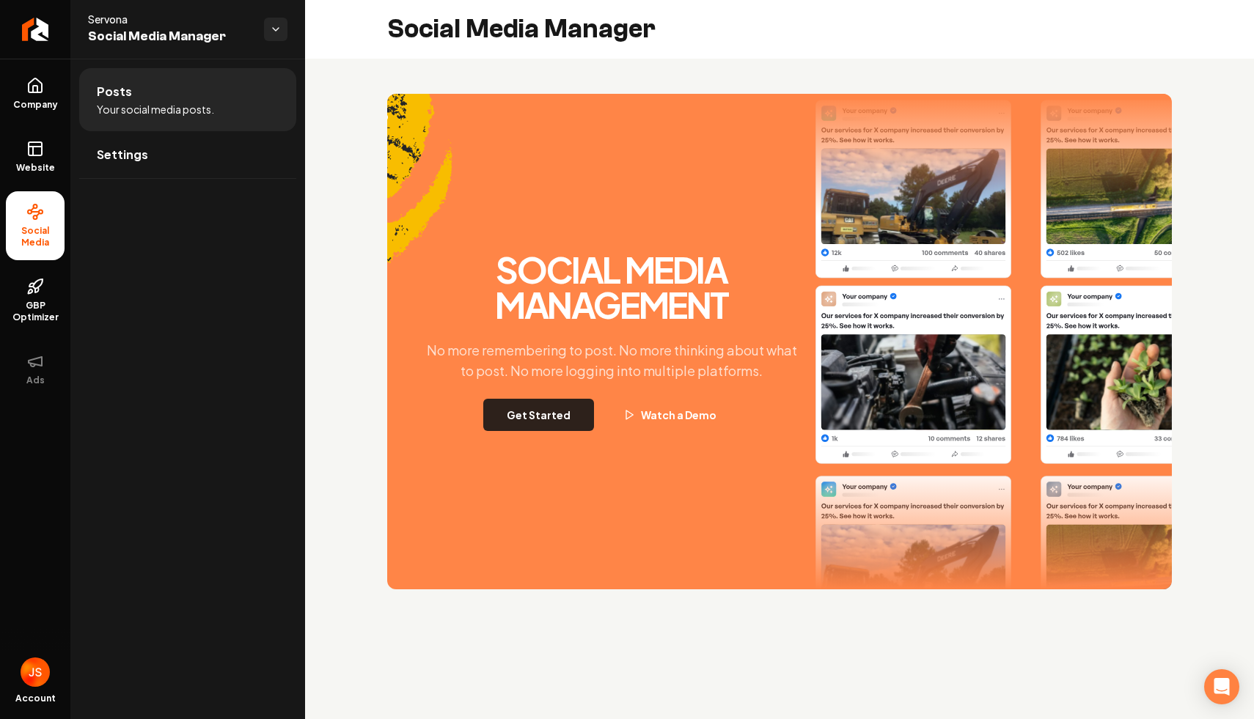
click at [548, 413] on button "Get Started" at bounding box center [538, 415] width 111 height 32
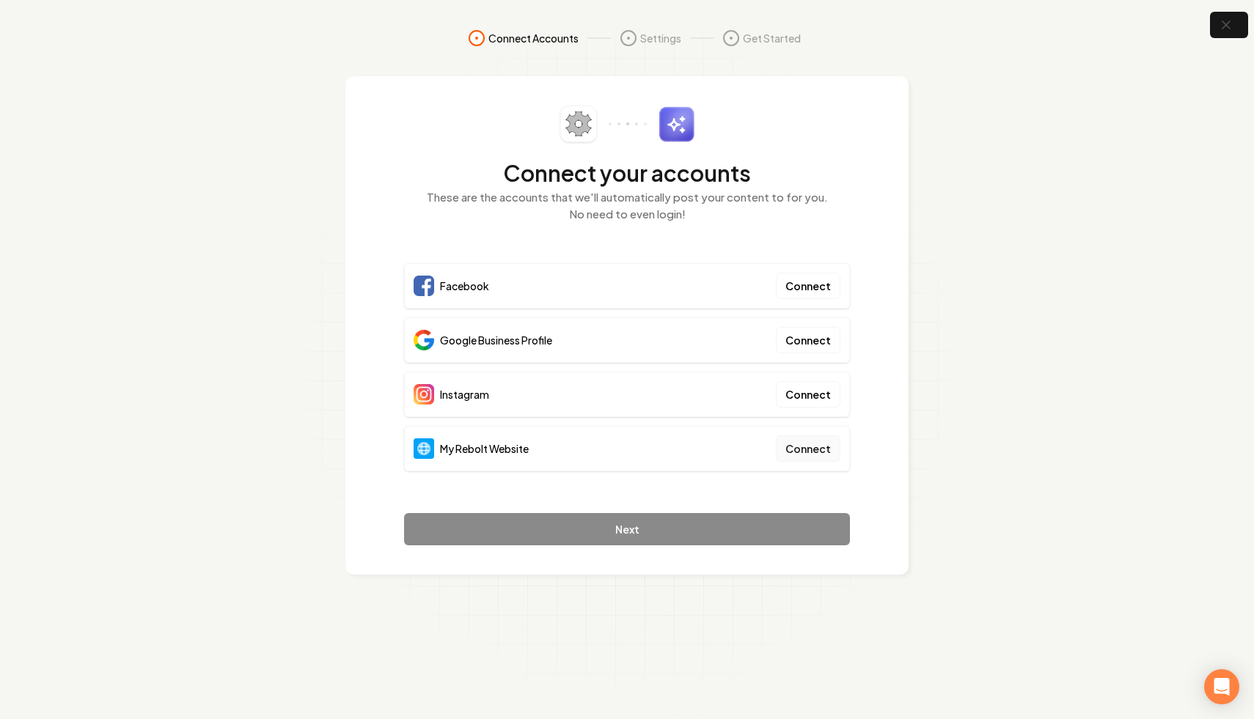
click at [807, 457] on button "Connect" at bounding box center [808, 448] width 65 height 26
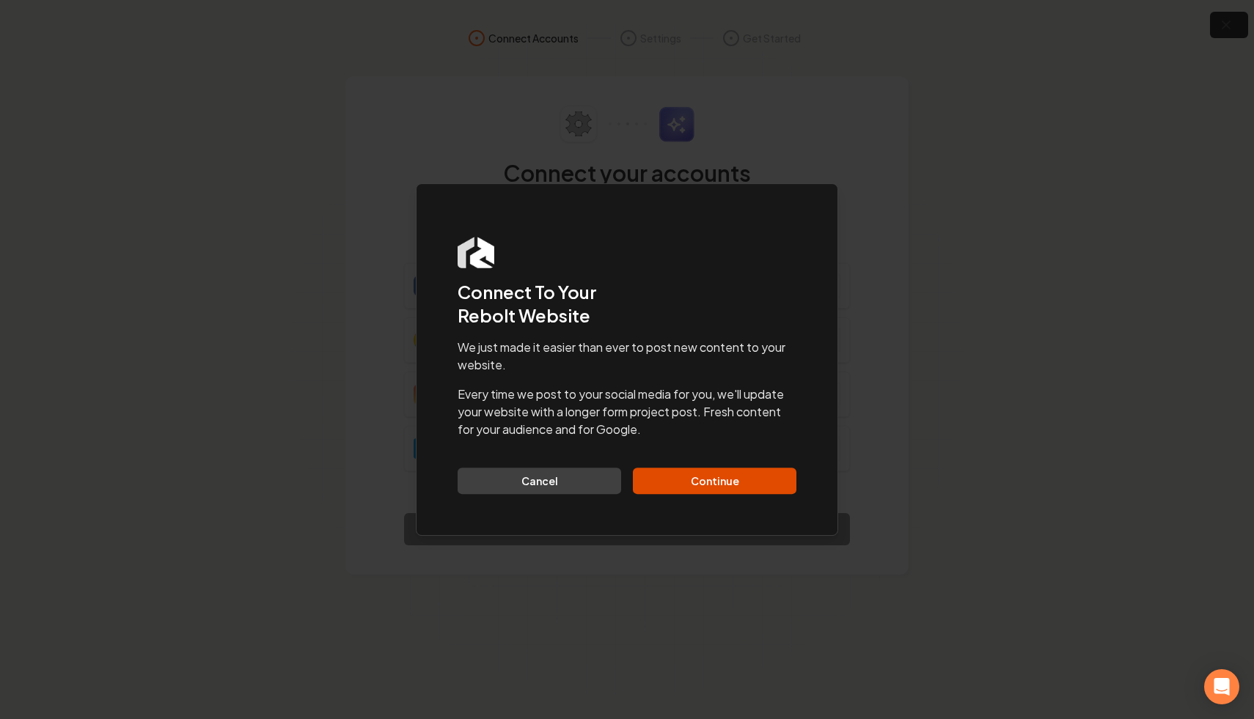
click at [722, 496] on div "Dialog Connect To Your Rebolt Website We just made it easier than ever to post …" at bounding box center [627, 359] width 422 height 353
click at [723, 482] on button "Continue" at bounding box center [714, 481] width 163 height 26
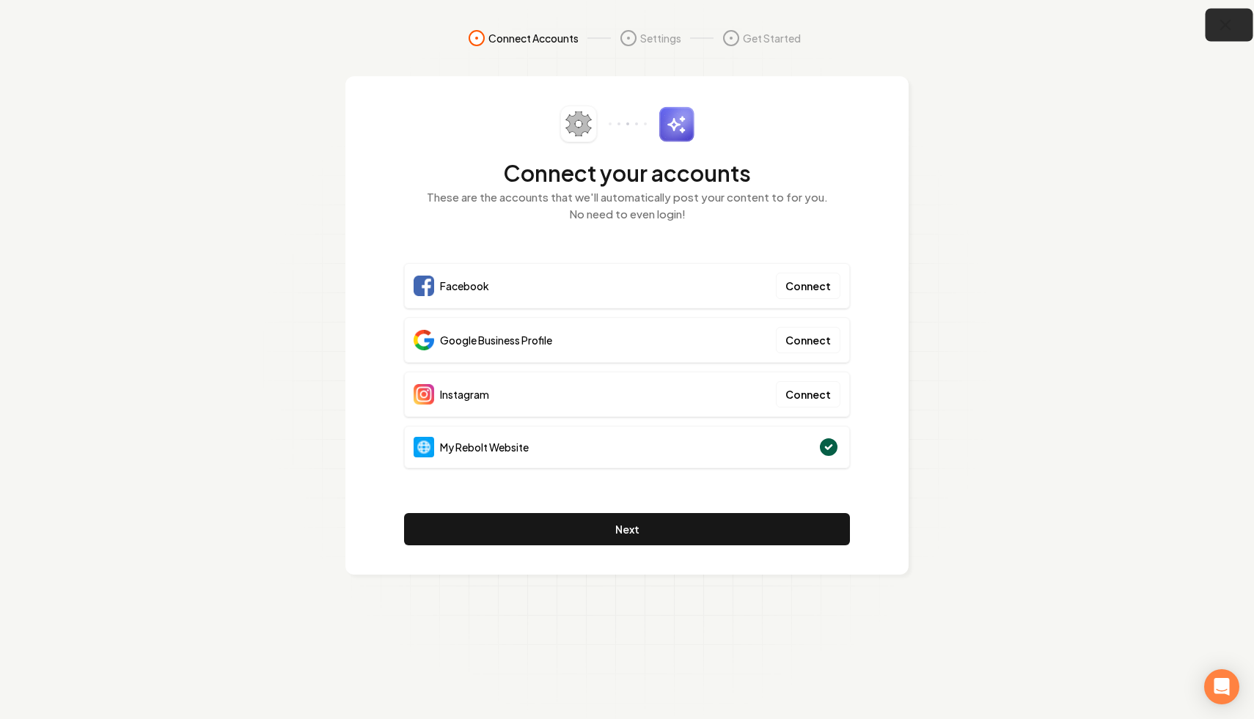
click at [1225, 34] on button "button" at bounding box center [1229, 25] width 48 height 33
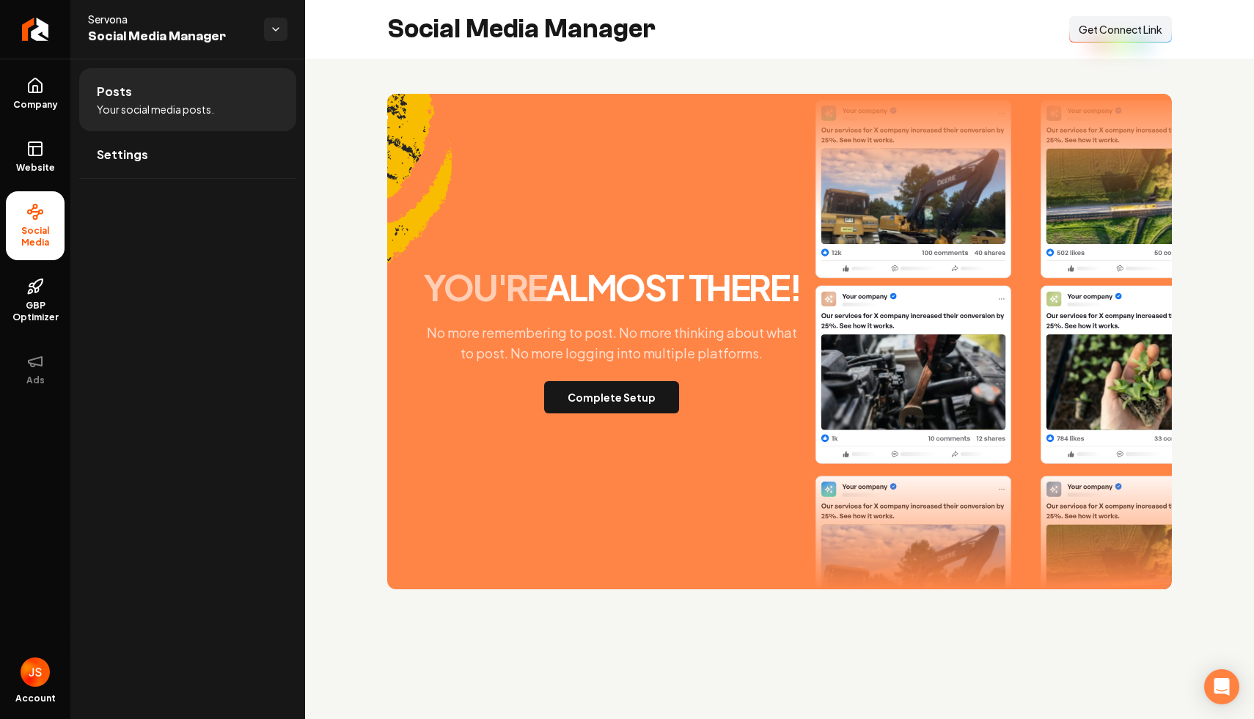
click at [1109, 26] on span "Get Connect Link" at bounding box center [1120, 29] width 84 height 15
click at [611, 397] on button "Complete Setup" at bounding box center [611, 397] width 135 height 32
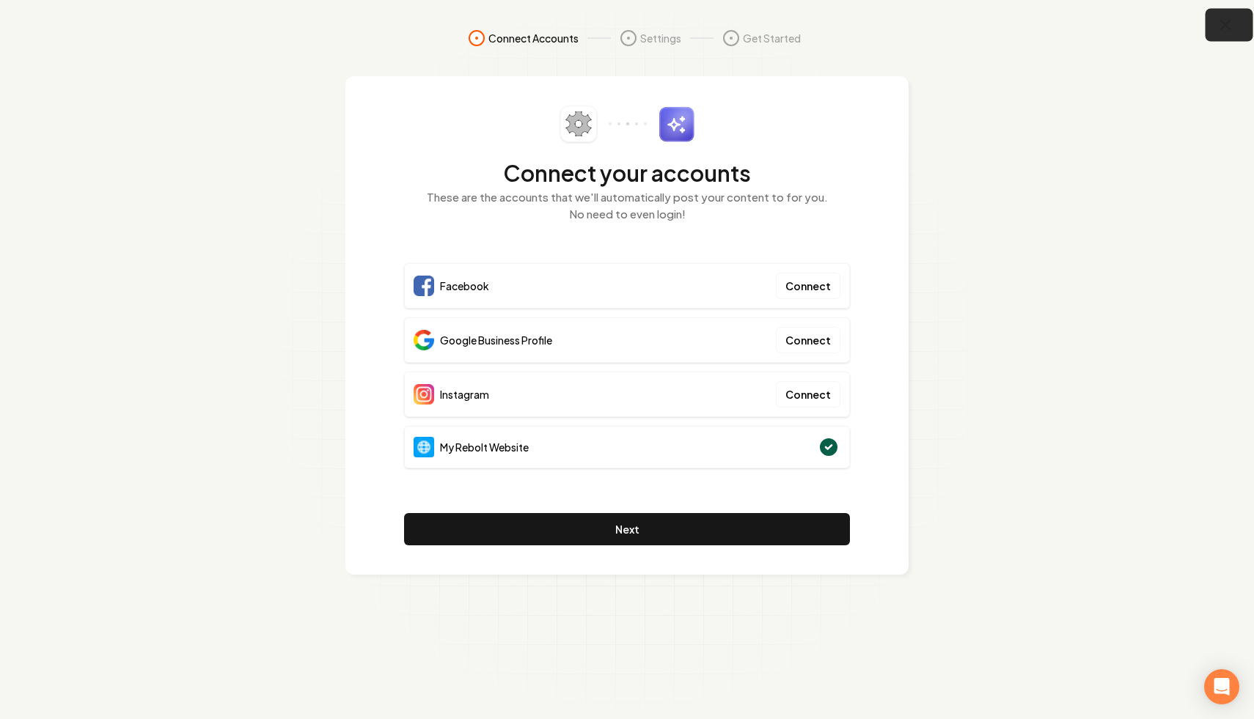
click at [1232, 26] on icon "button" at bounding box center [1225, 25] width 18 height 18
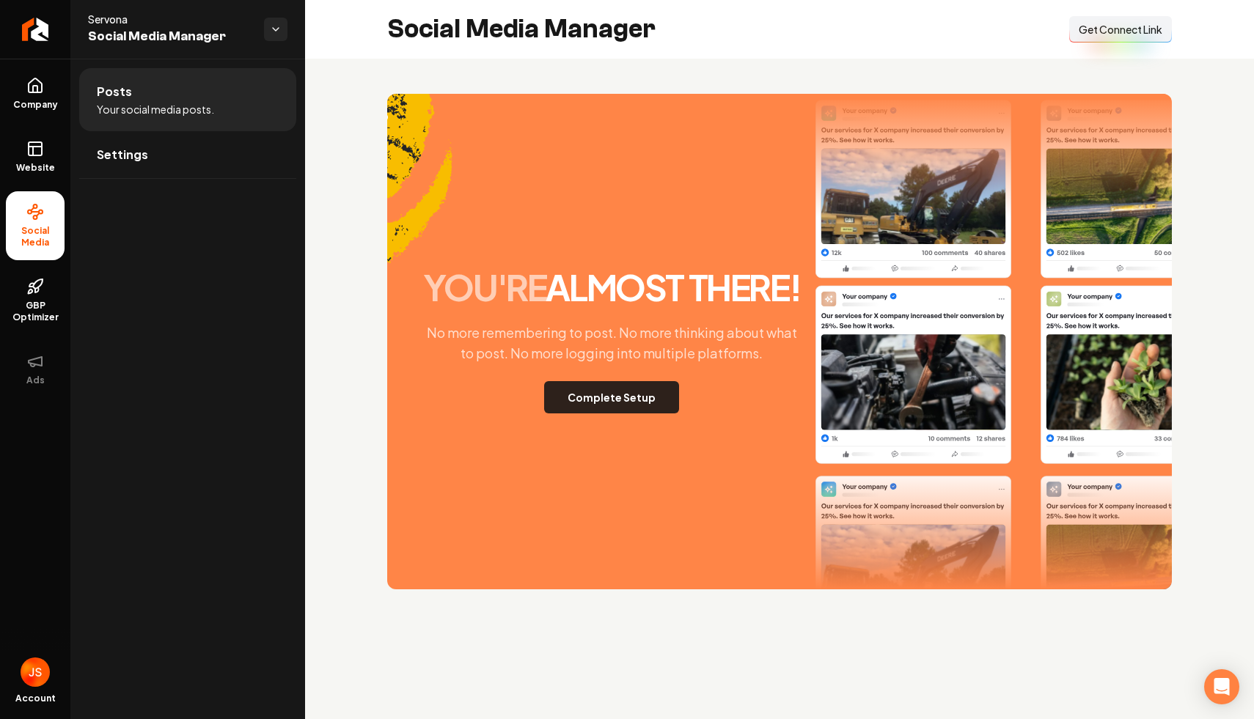
click at [614, 407] on button "Complete Setup" at bounding box center [611, 397] width 135 height 32
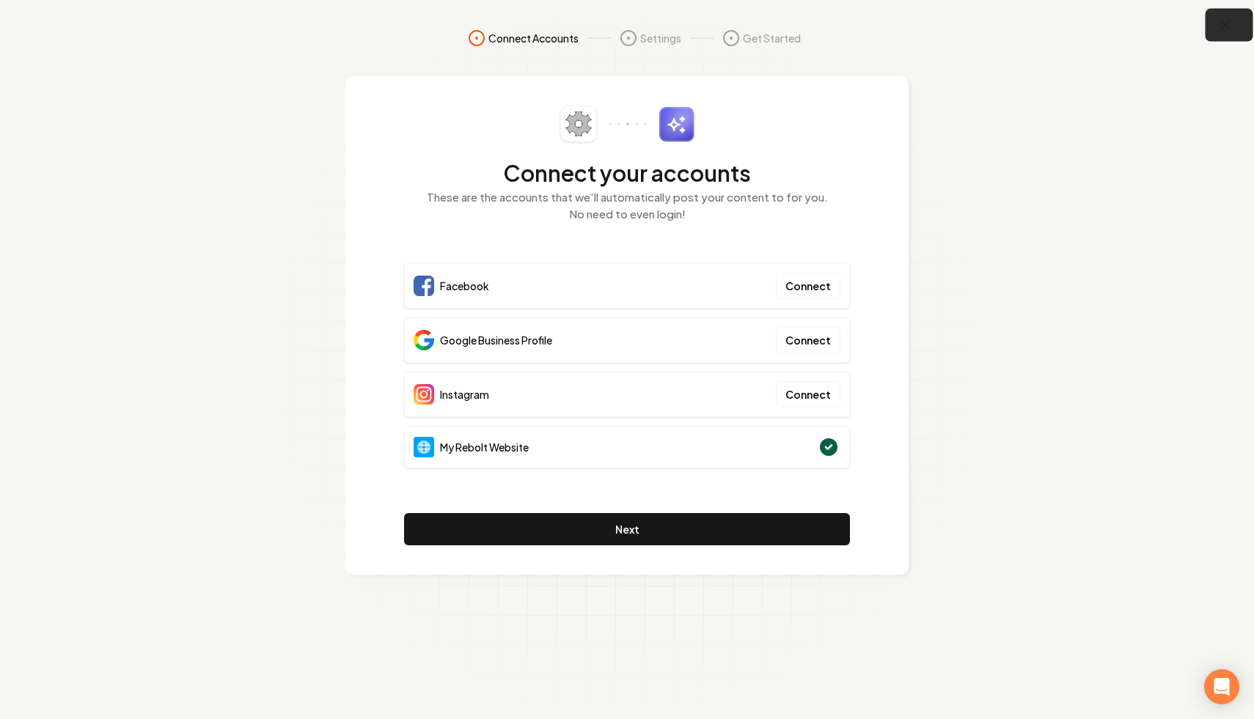
click at [1226, 32] on icon "button" at bounding box center [1225, 25] width 18 height 18
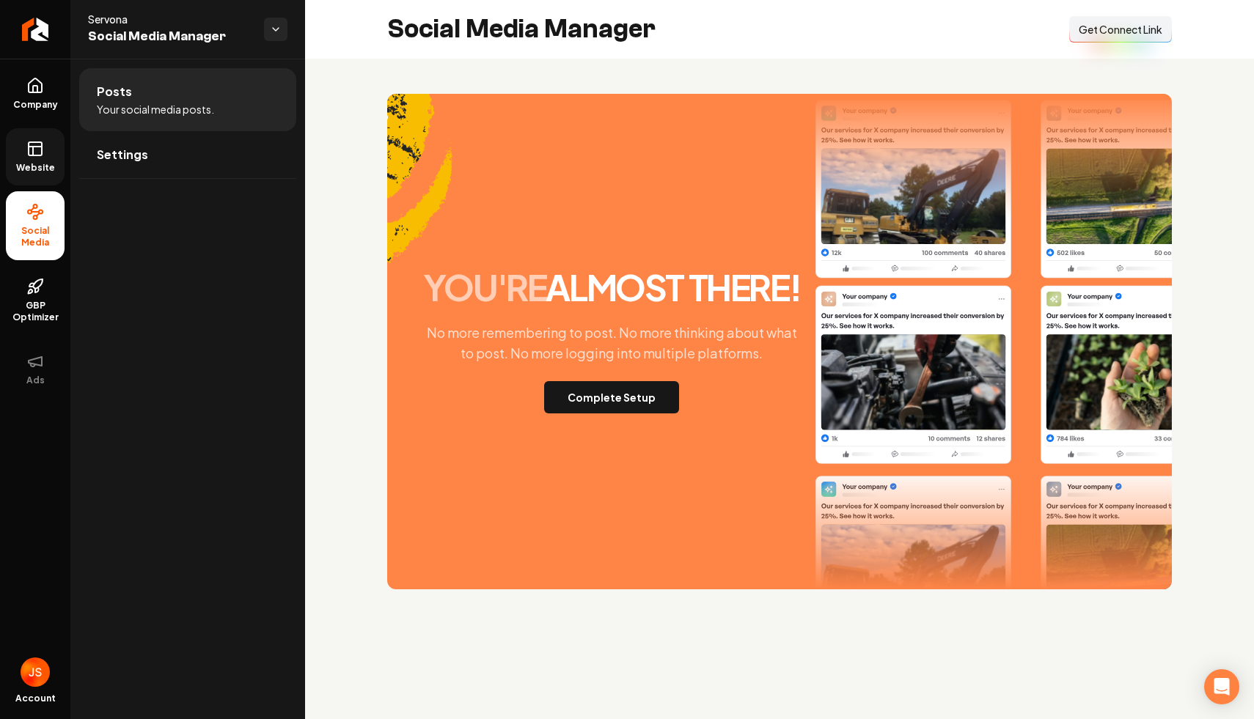
click at [37, 147] on icon at bounding box center [35, 149] width 18 height 18
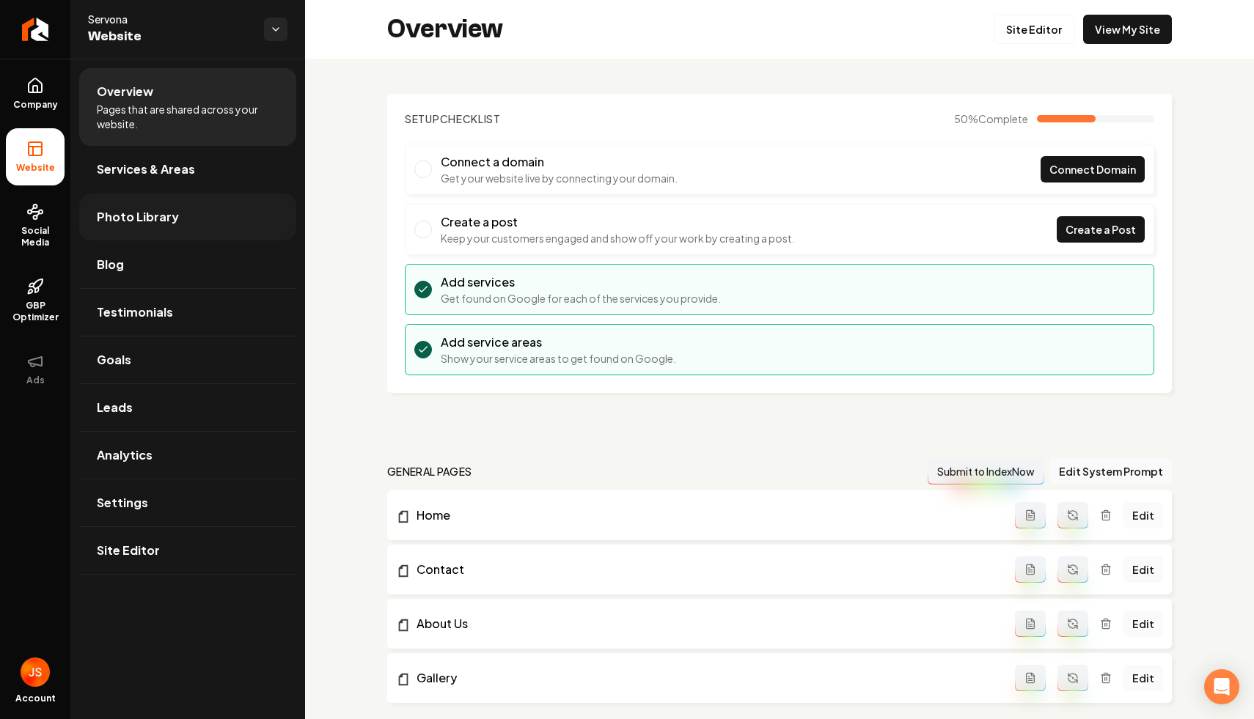
click at [174, 229] on link "Photo Library" at bounding box center [187, 217] width 217 height 47
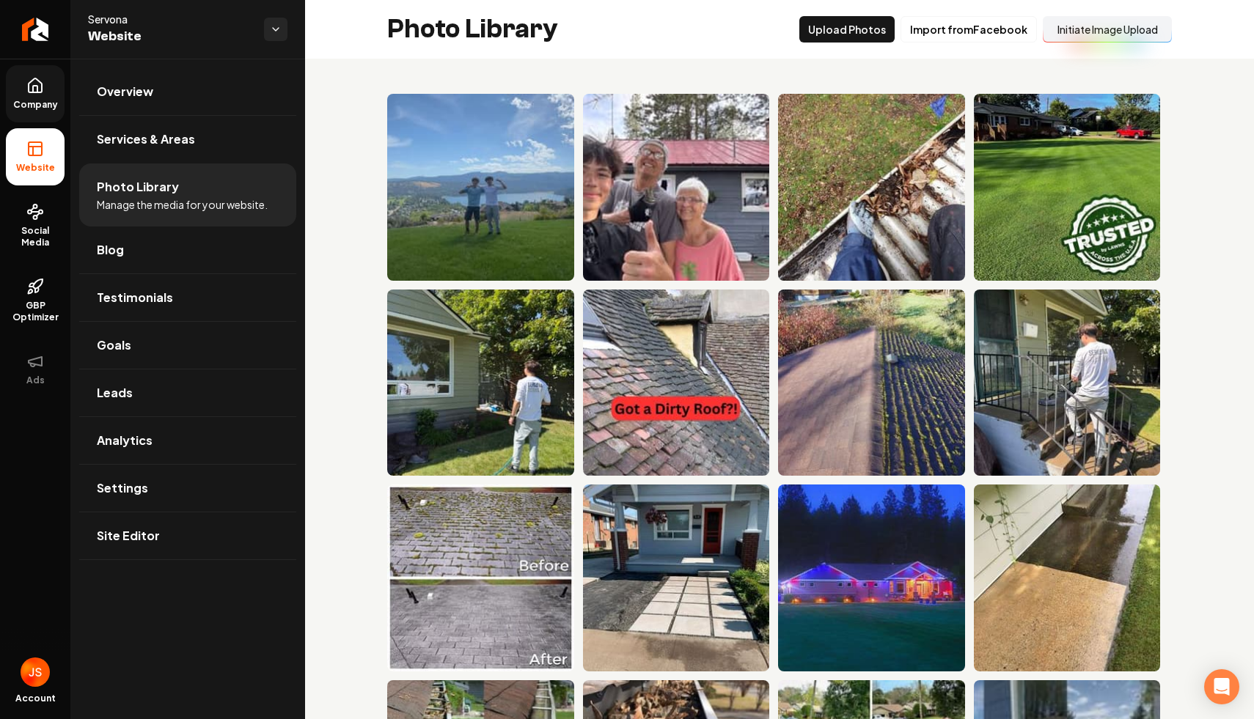
click at [37, 82] on icon at bounding box center [35, 86] width 18 height 18
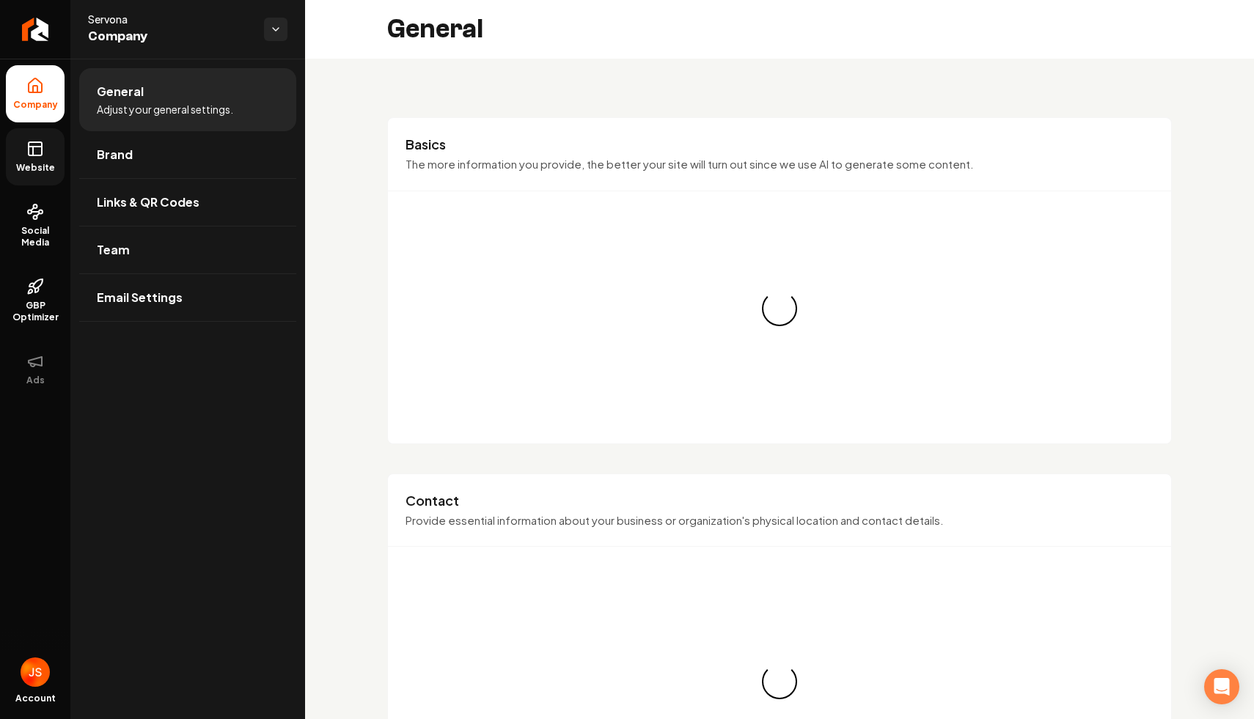
click at [37, 93] on icon at bounding box center [35, 86] width 18 height 18
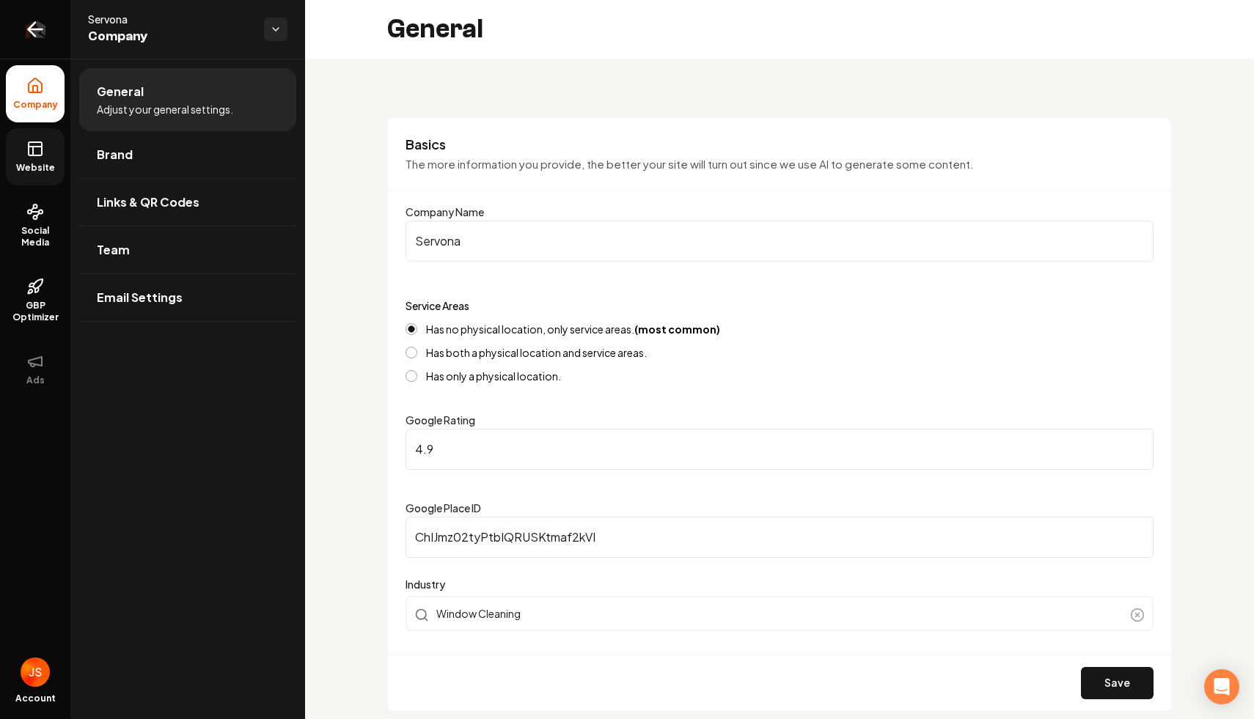
click at [38, 48] on link "Return to dashboard" at bounding box center [35, 29] width 70 height 59
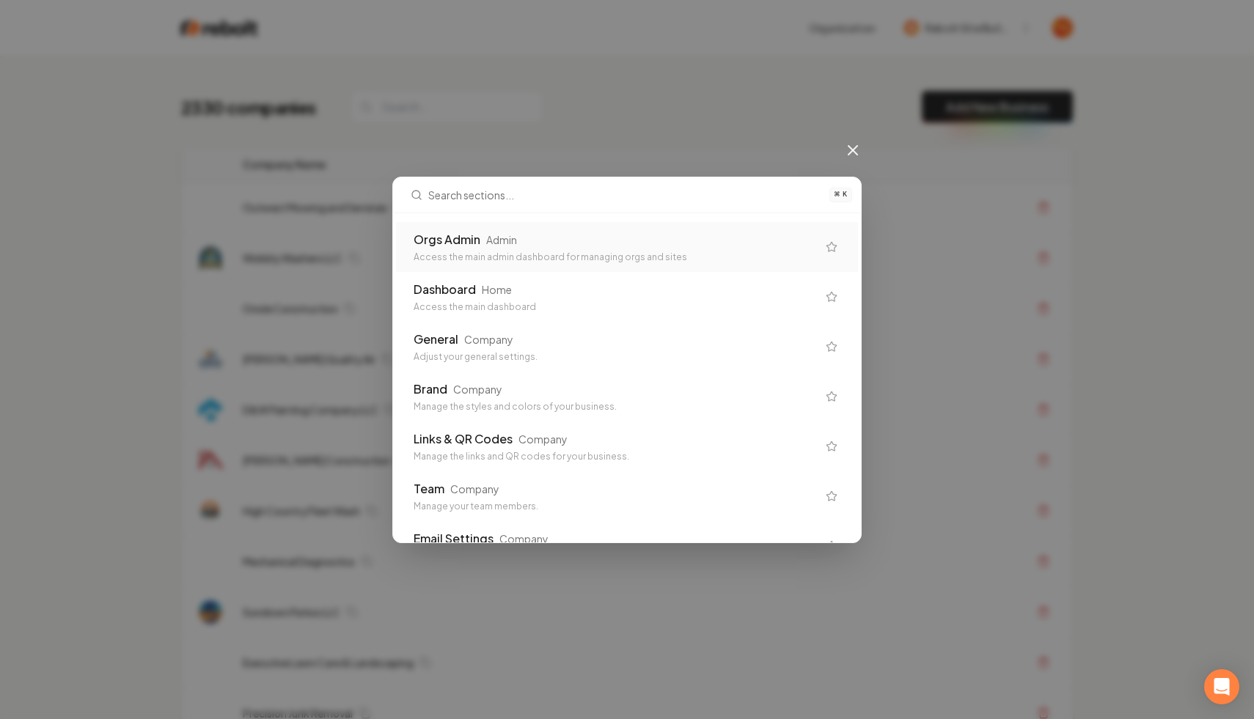
click at [652, 237] on div "Orgs Admin Admin" at bounding box center [614, 240] width 403 height 18
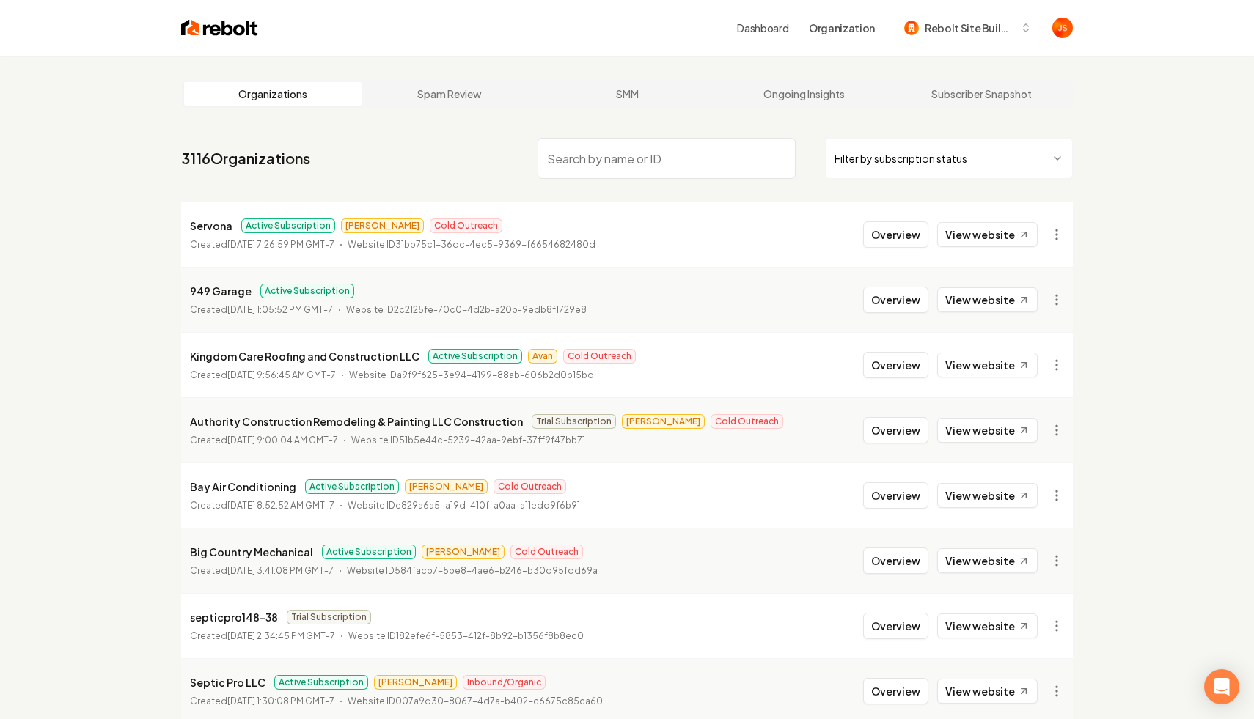
click at [864, 161] on html "Dashboard Organization Rebolt Site Builder Organizations Spam Review SMM Ongoin…" at bounding box center [627, 359] width 1254 height 719
